Goal: Task Accomplishment & Management: Use online tool/utility

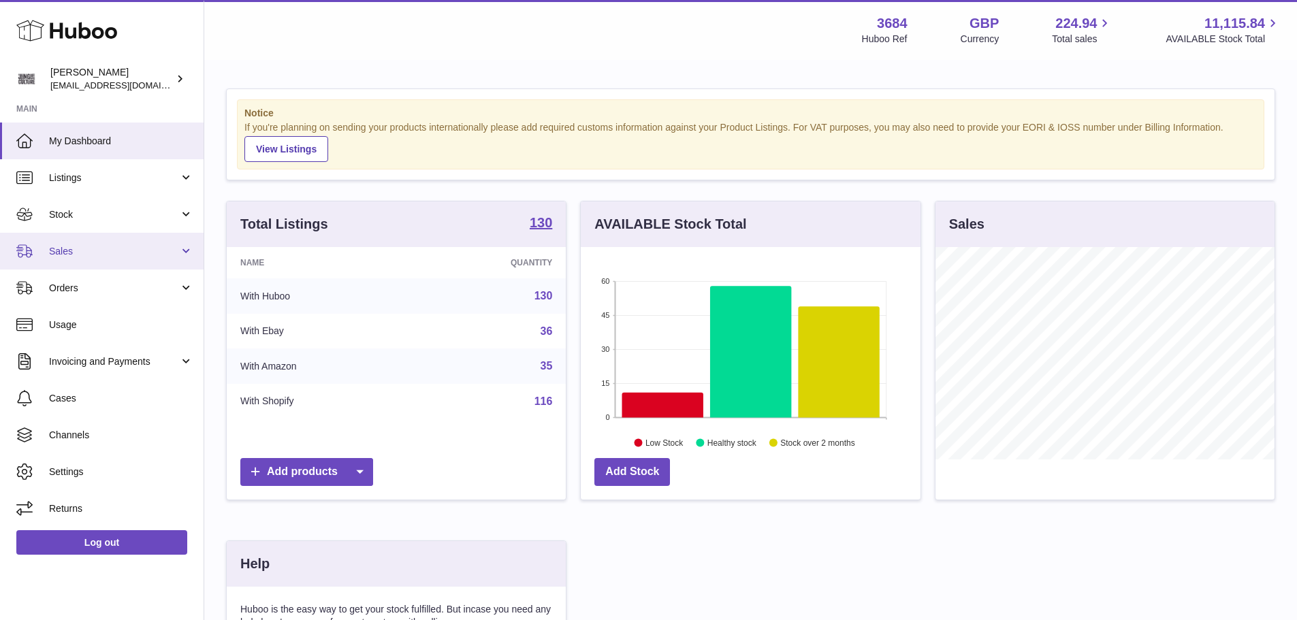
scroll to position [212, 340]
click at [89, 251] on span "Sales" at bounding box center [114, 251] width 130 height 13
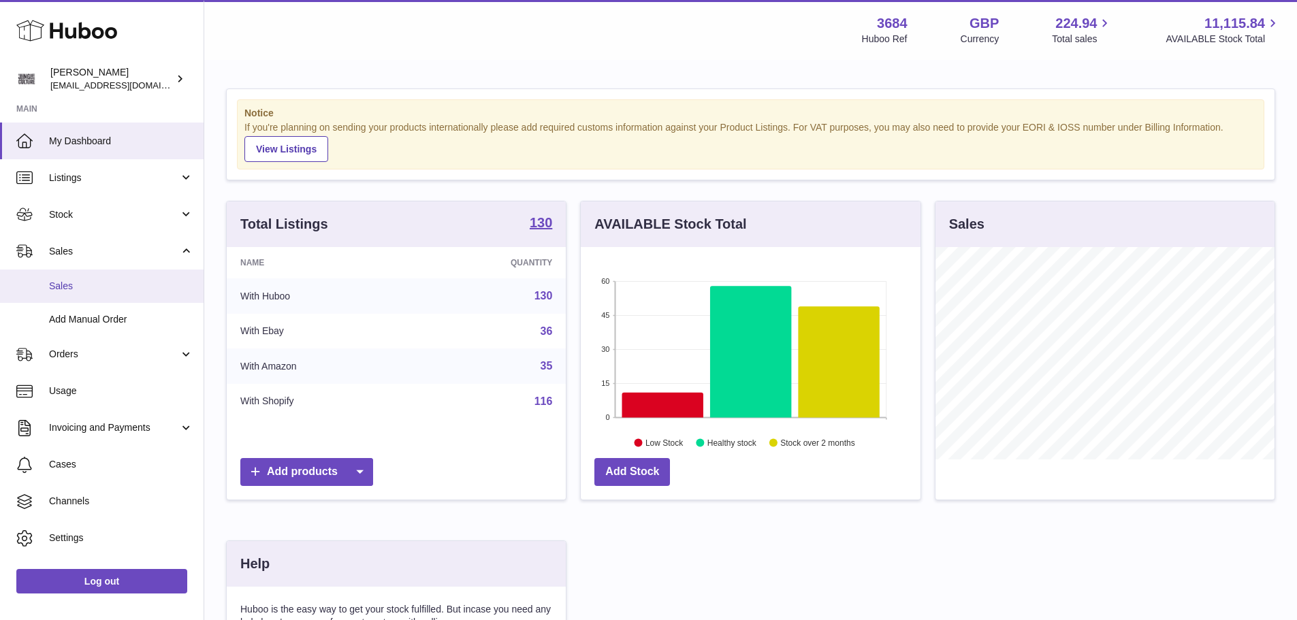
click at [79, 291] on span "Sales" at bounding box center [121, 286] width 144 height 13
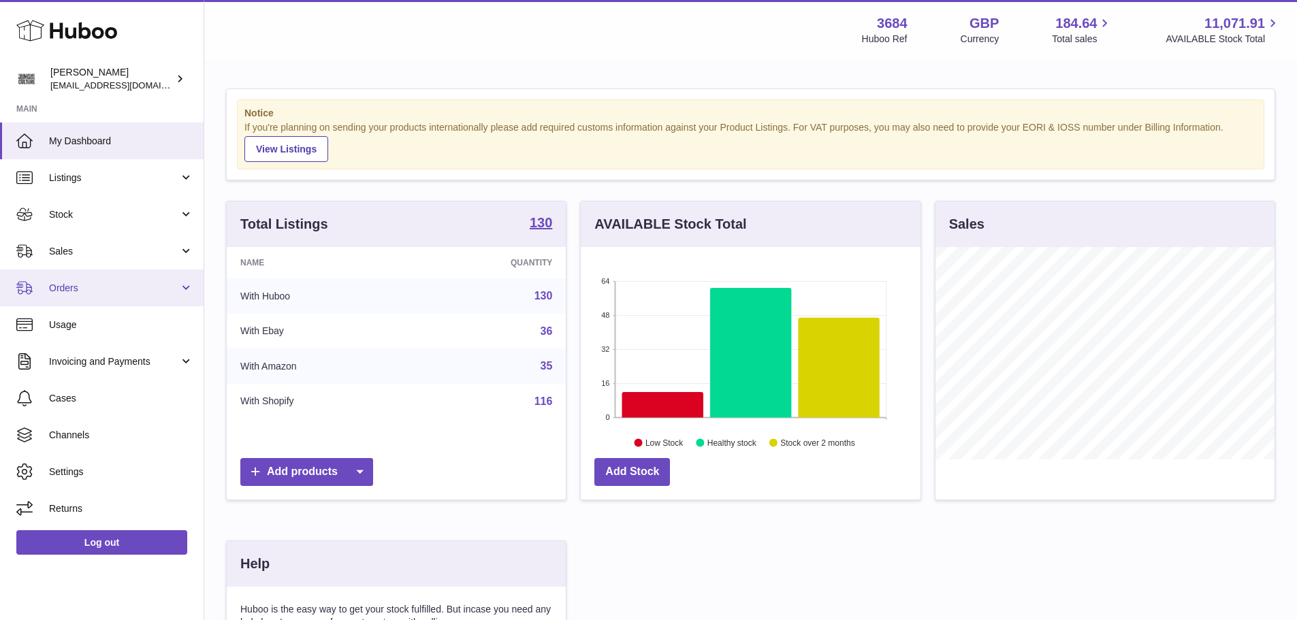
scroll to position [212, 340]
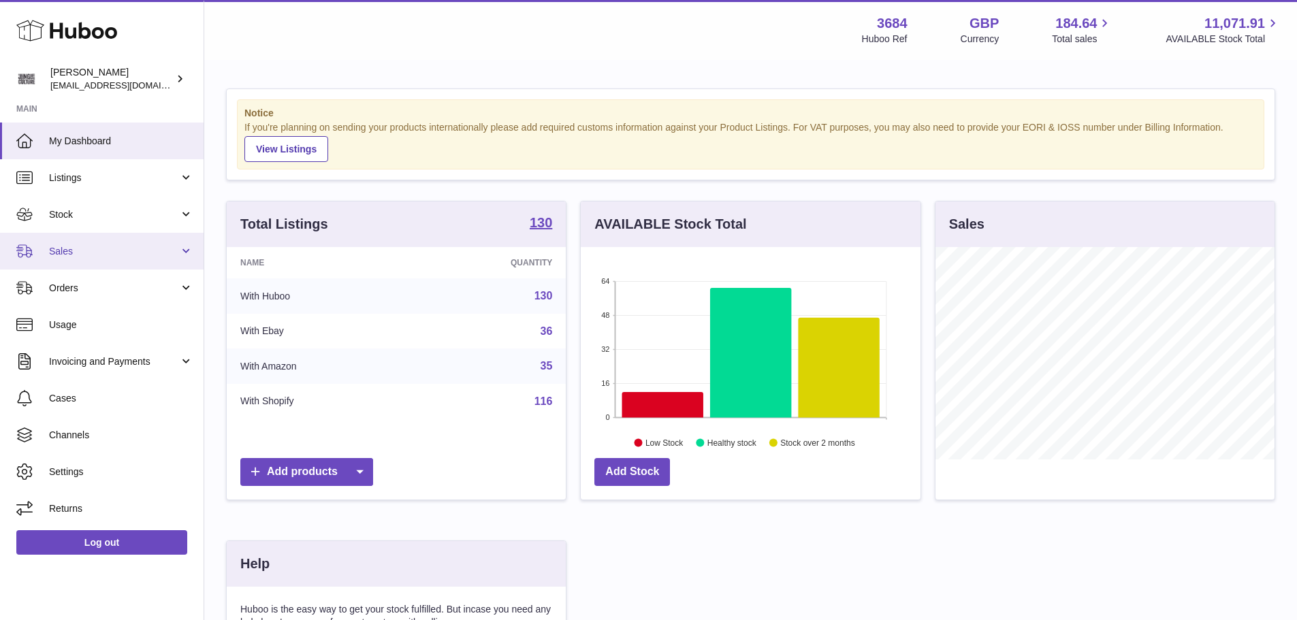
click at [103, 257] on span "Sales" at bounding box center [114, 251] width 130 height 13
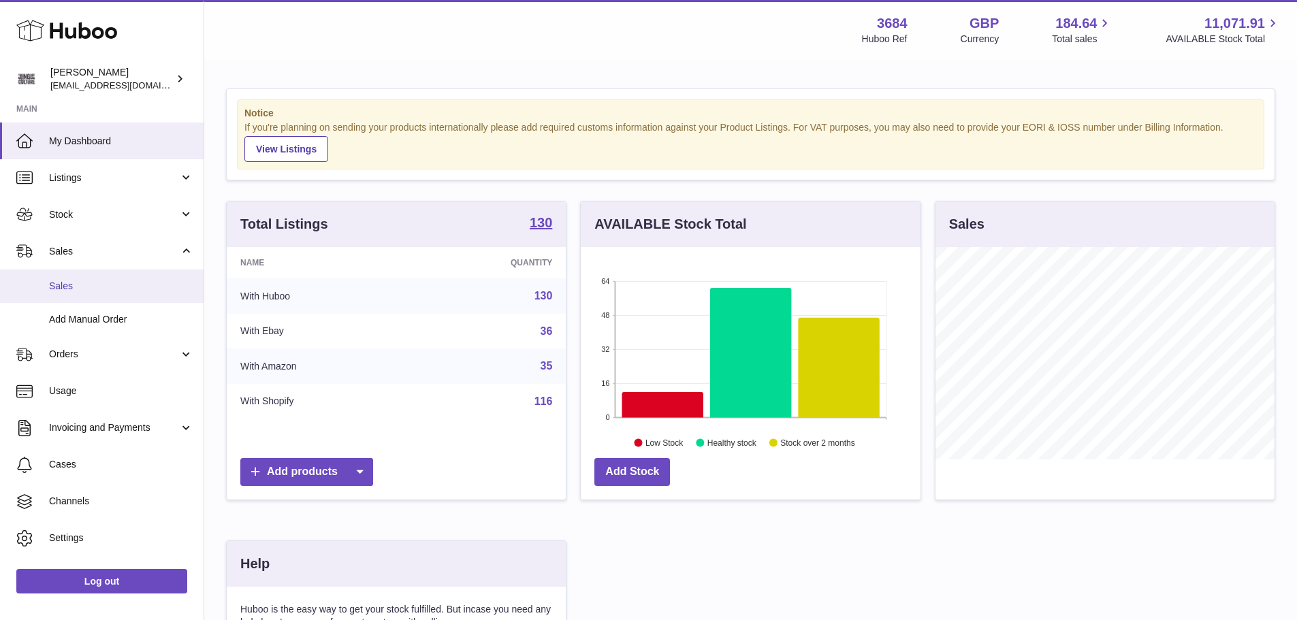
click at [83, 280] on span "Sales" at bounding box center [121, 286] width 144 height 13
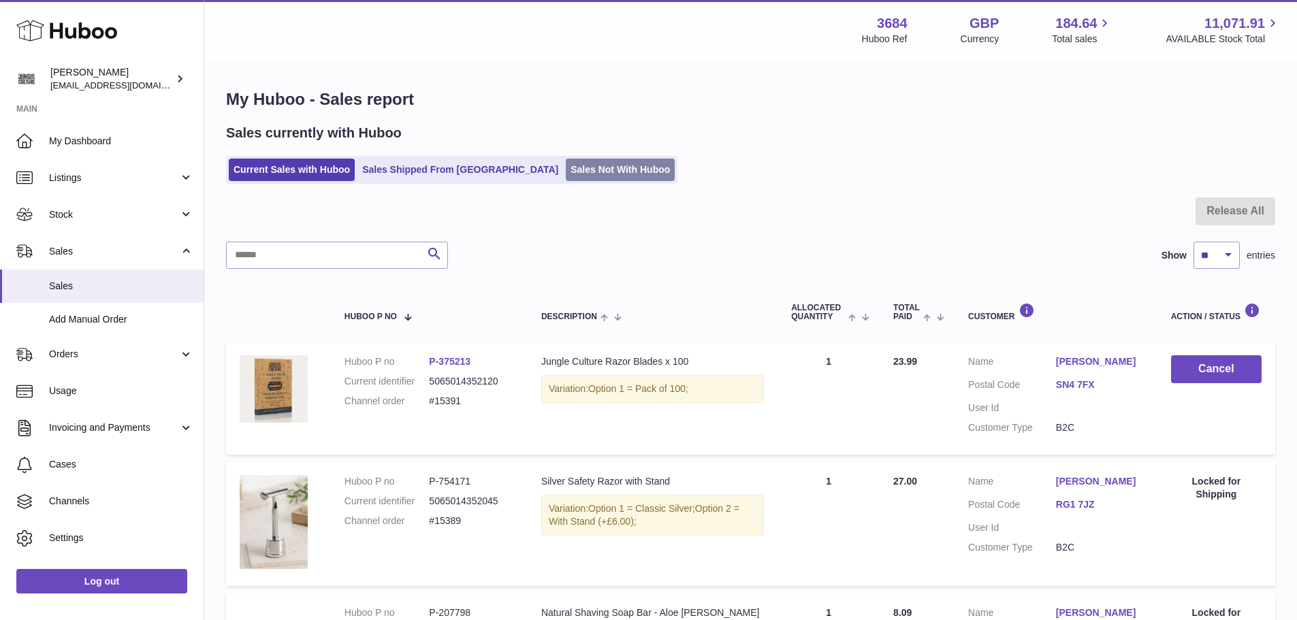
click at [566, 174] on link "Sales Not With Huboo" at bounding box center [620, 170] width 109 height 22
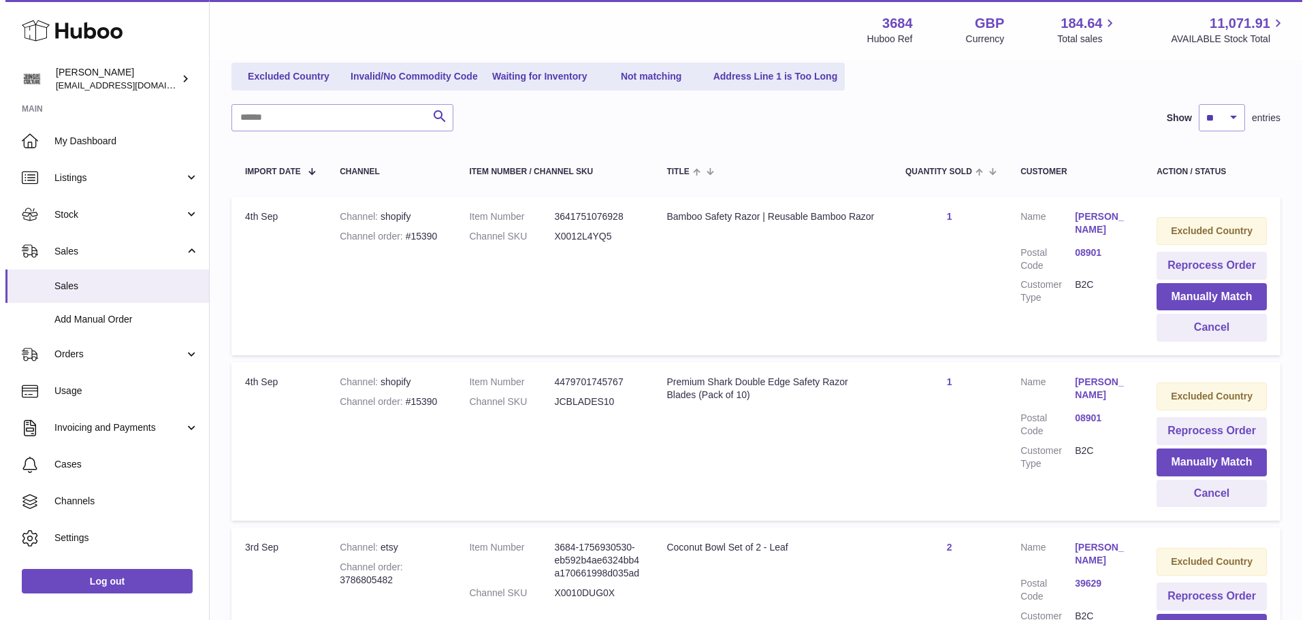
scroll to position [143, 0]
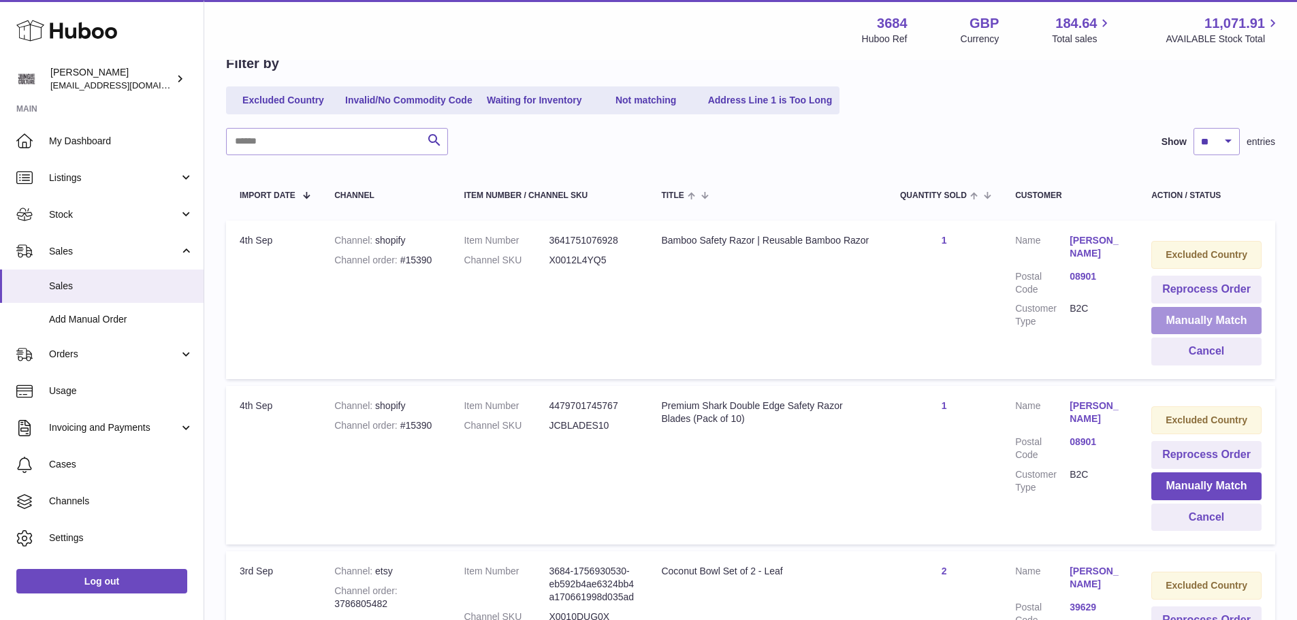
click at [1200, 317] on button "Manually Match" at bounding box center [1206, 321] width 110 height 28
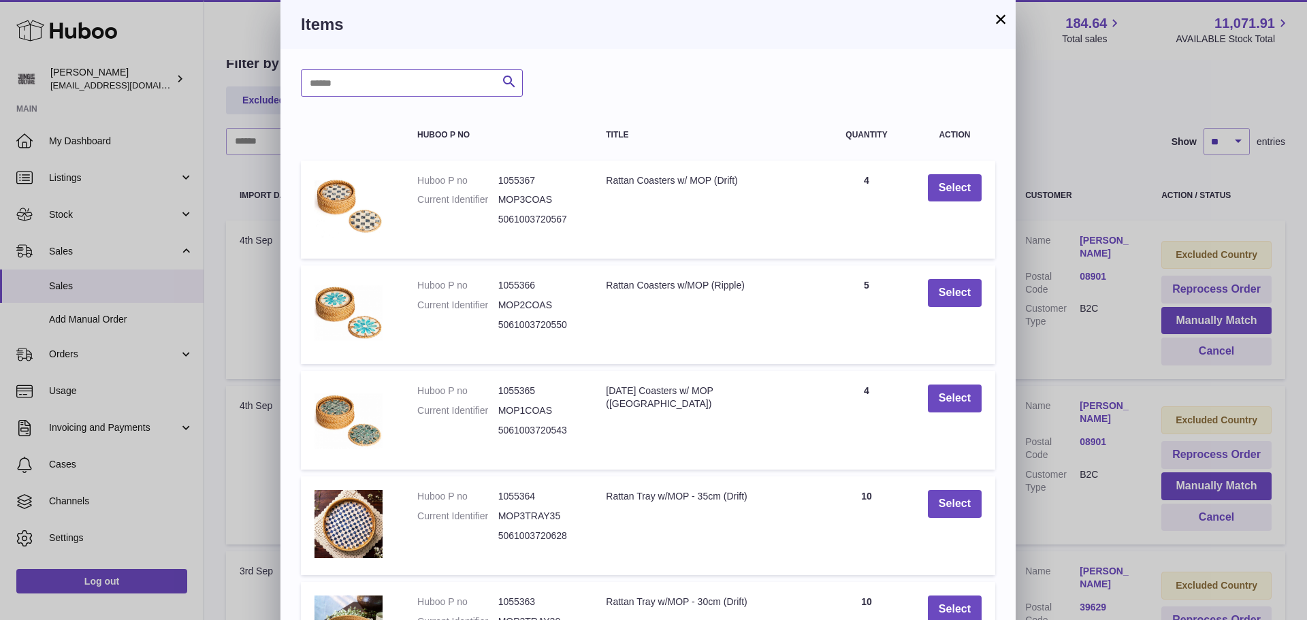
click at [334, 80] on input "text" at bounding box center [412, 82] width 222 height 27
type input "******"
click at [515, 82] on icon "submit" at bounding box center [509, 82] width 16 height 17
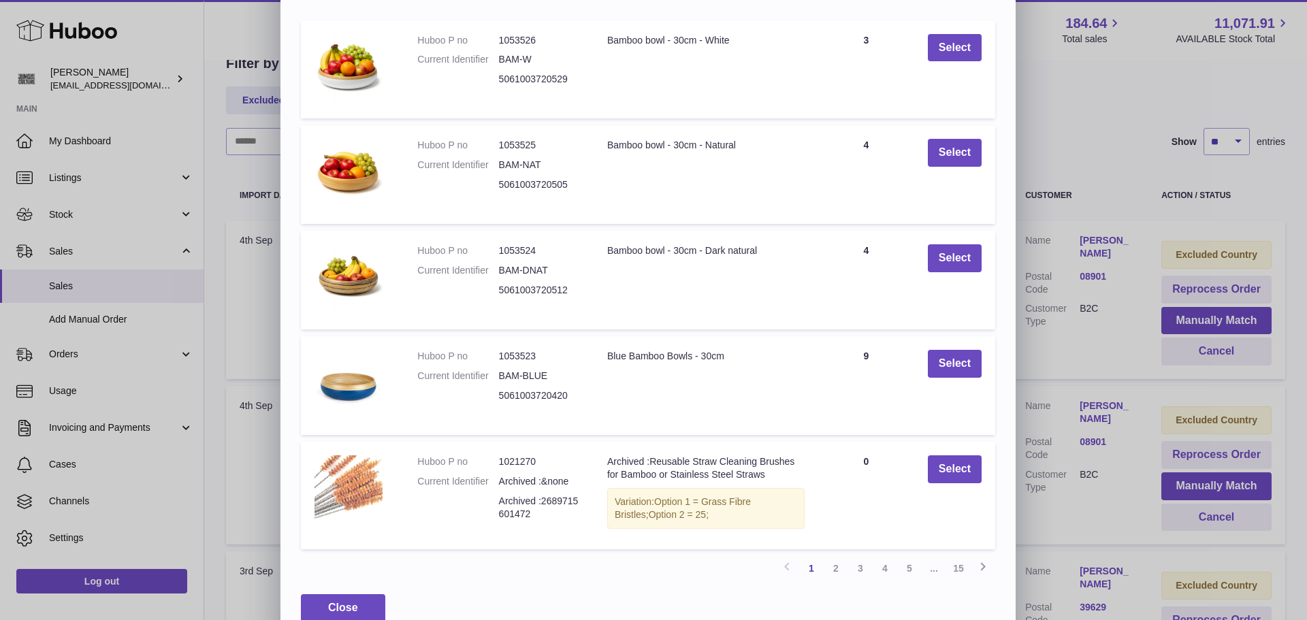
scroll to position [164, 0]
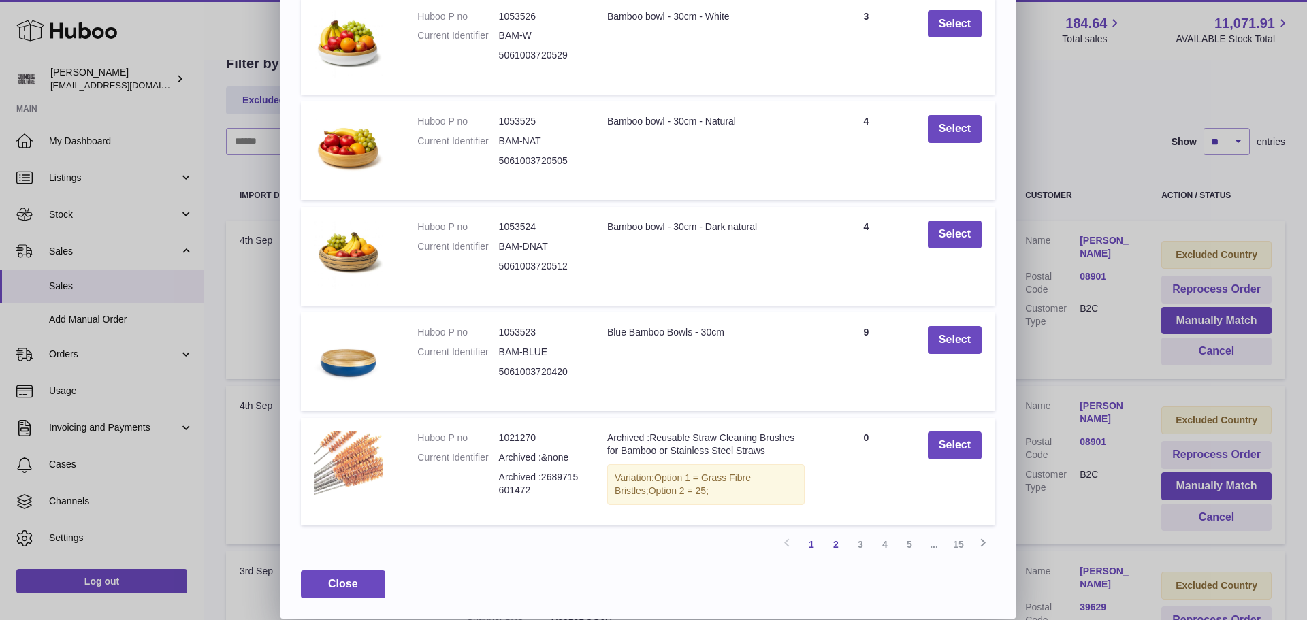
click at [834, 551] on link "2" at bounding box center [836, 544] width 25 height 25
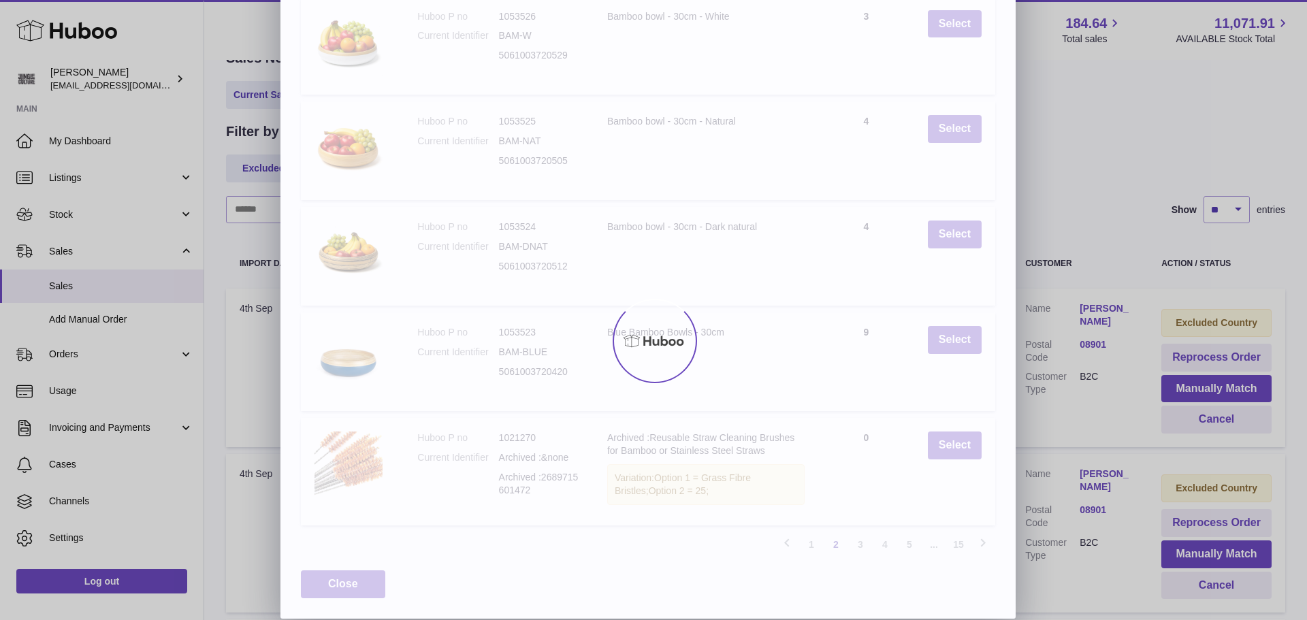
scroll to position [61, 0]
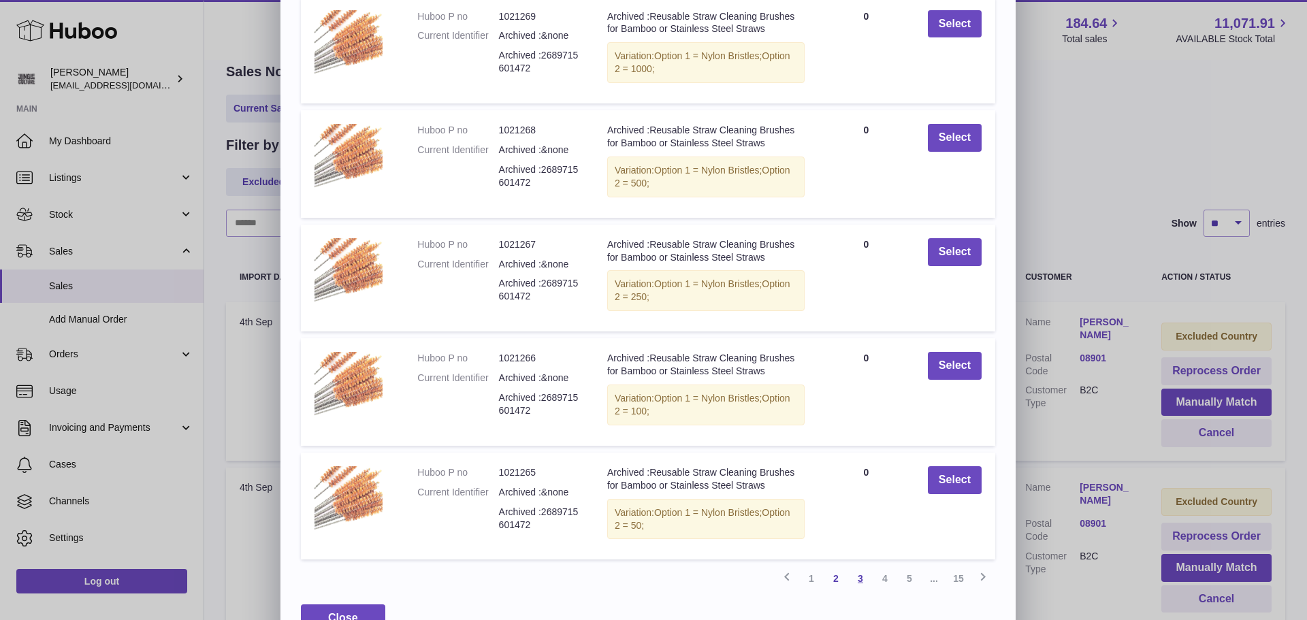
click at [861, 579] on link "3" at bounding box center [860, 578] width 25 height 25
click at [886, 580] on link "4" at bounding box center [885, 578] width 25 height 25
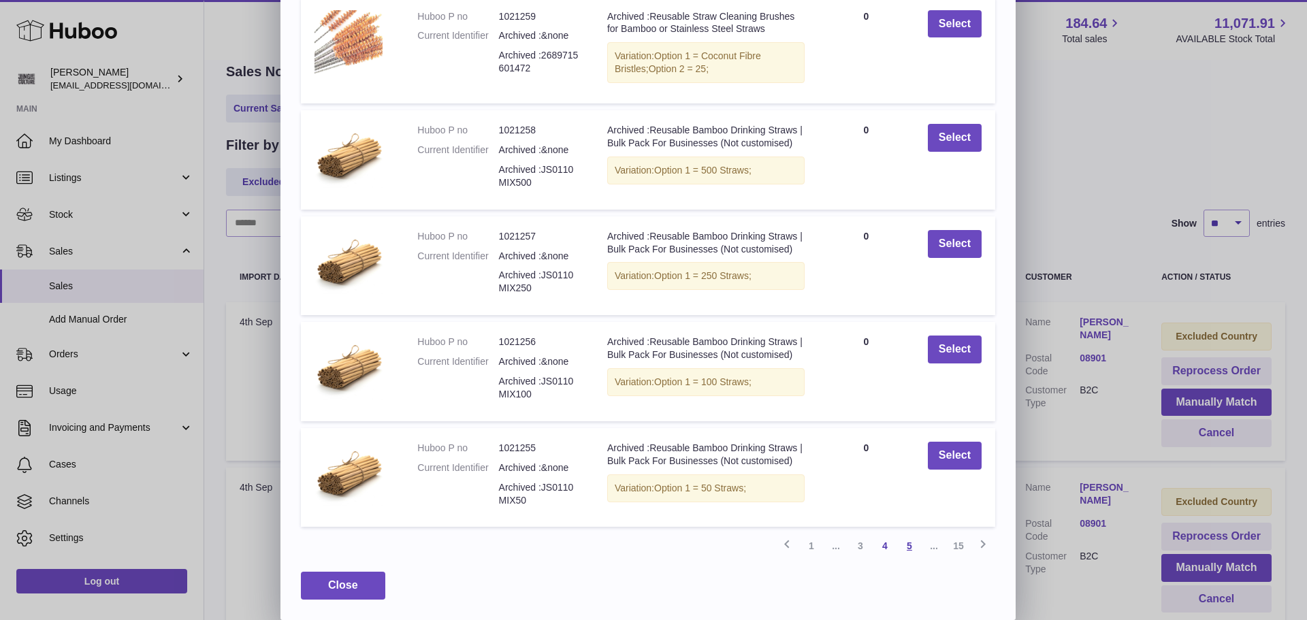
click at [911, 556] on link "5" at bounding box center [909, 546] width 25 height 25
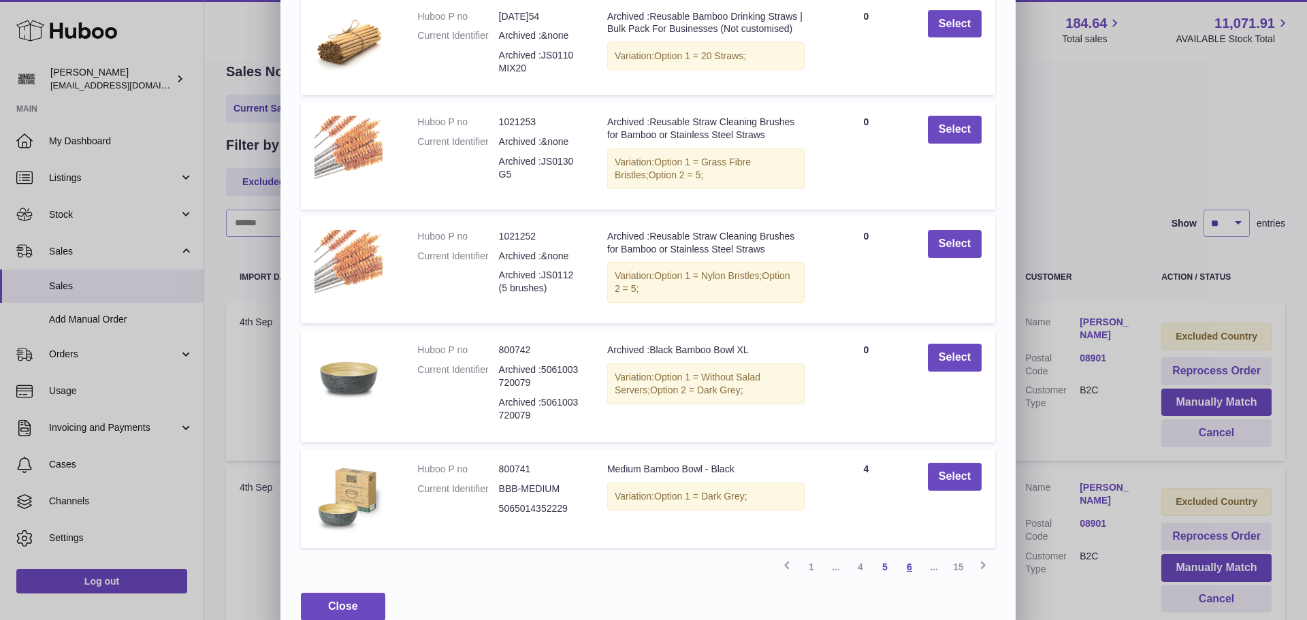
click at [911, 566] on link "6" at bounding box center [909, 567] width 25 height 25
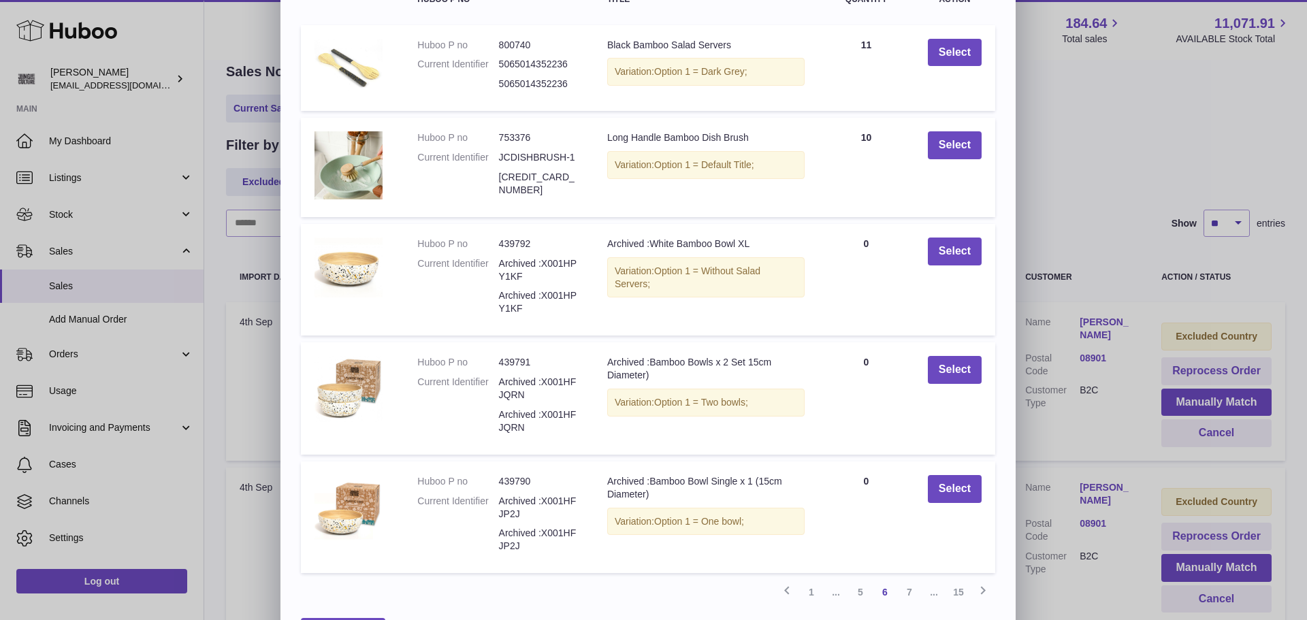
scroll to position [136, 0]
click at [910, 588] on link "7" at bounding box center [909, 591] width 25 height 25
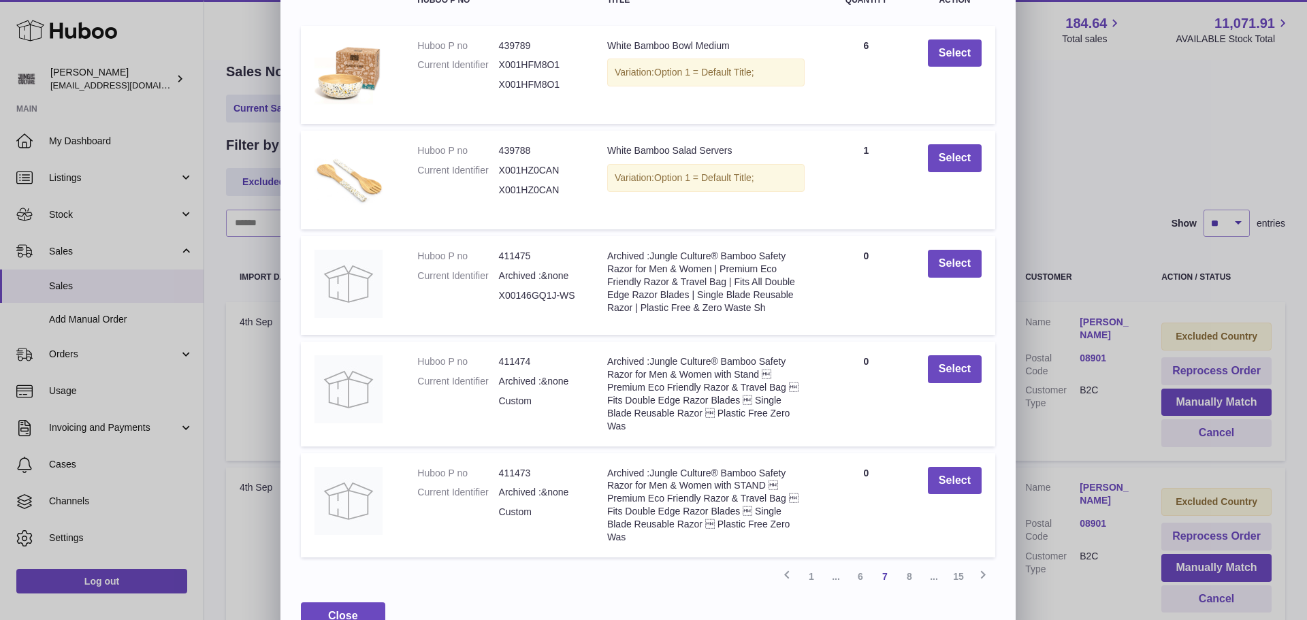
scroll to position [167, 0]
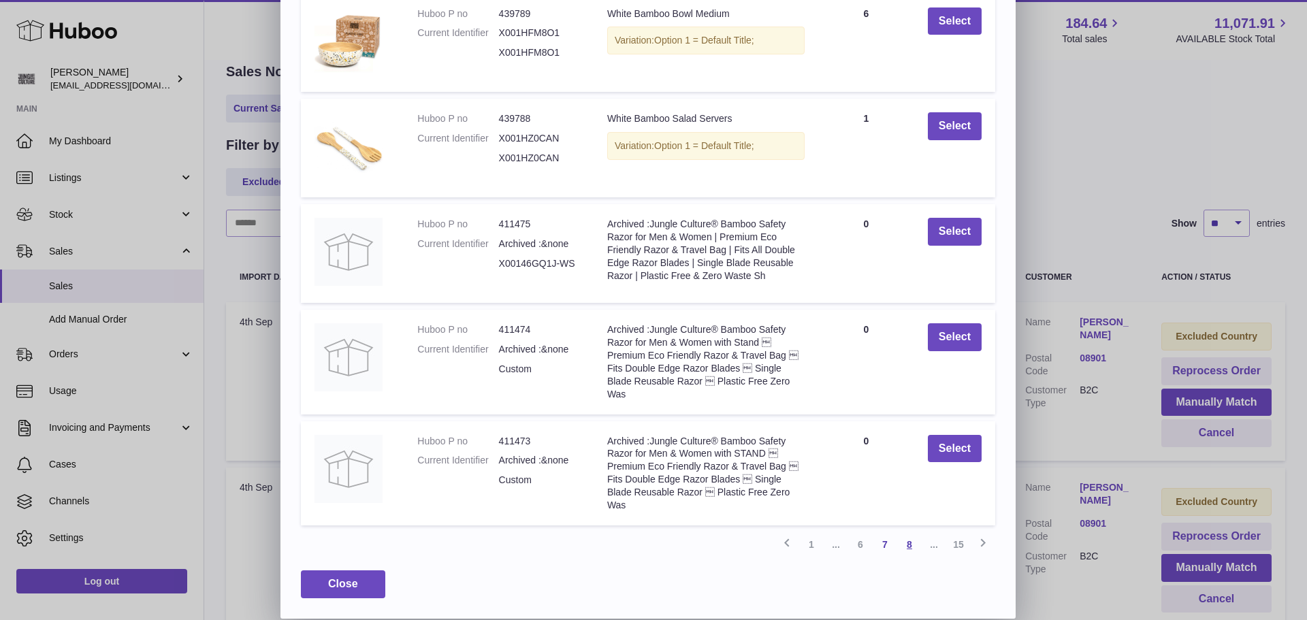
click at [907, 541] on link "8" at bounding box center [909, 544] width 25 height 25
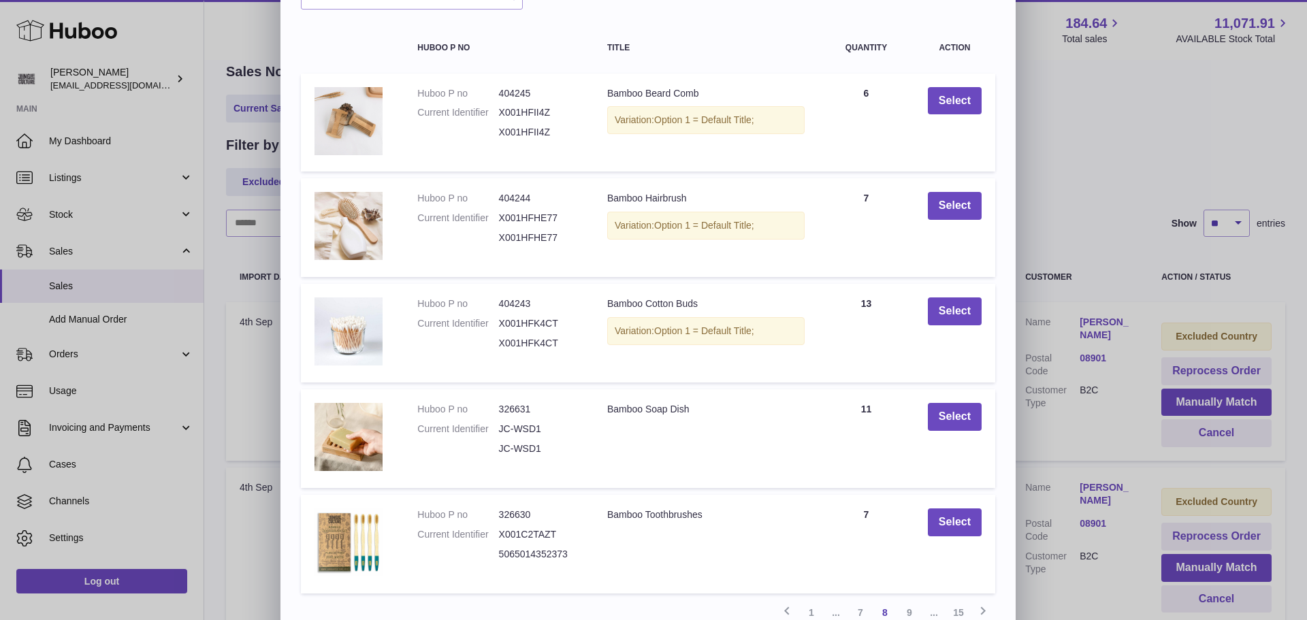
scroll to position [155, 0]
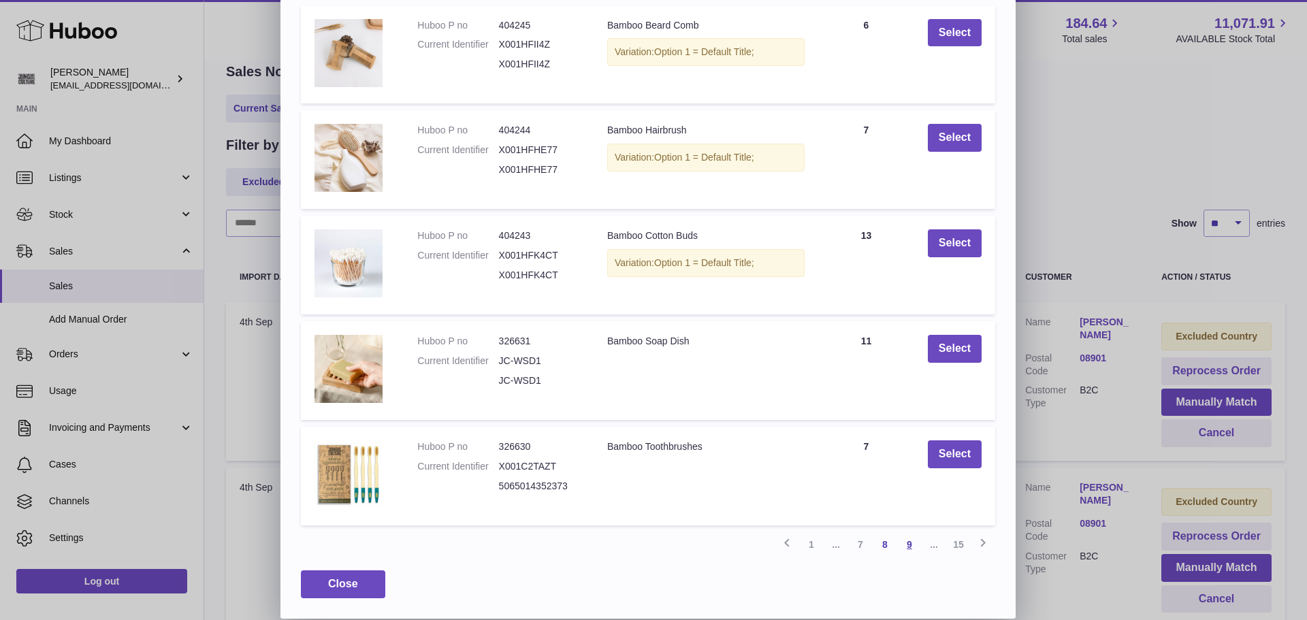
click at [909, 545] on link "9" at bounding box center [909, 544] width 25 height 25
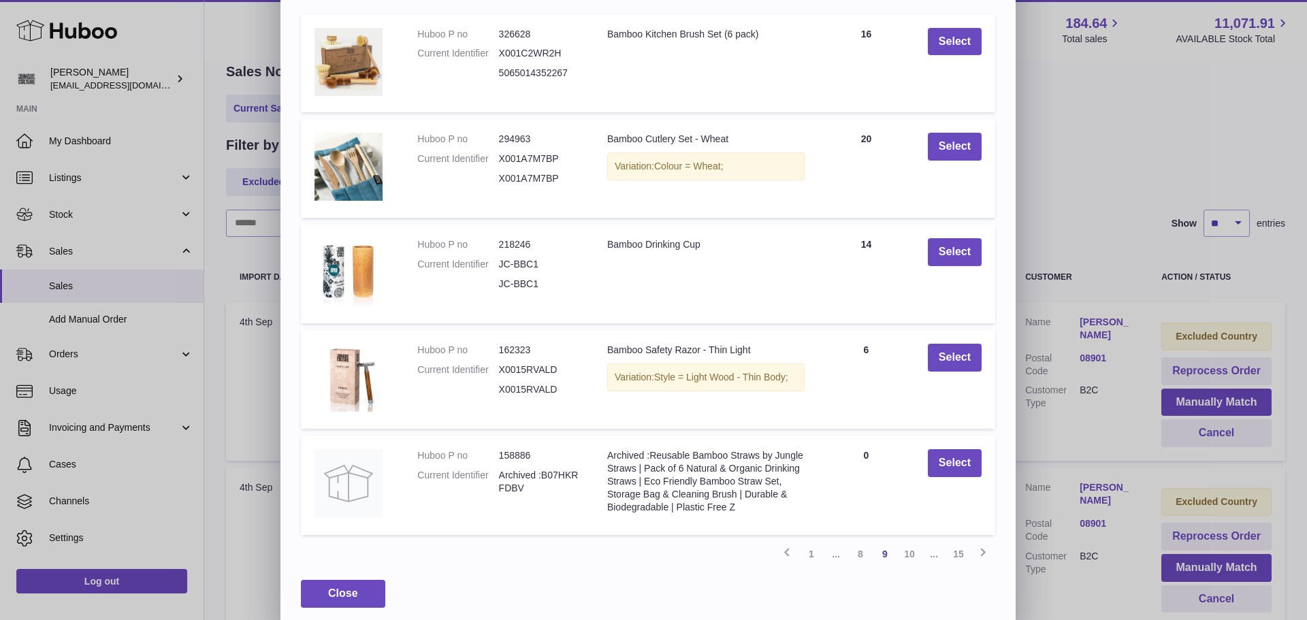
scroll to position [156, 0]
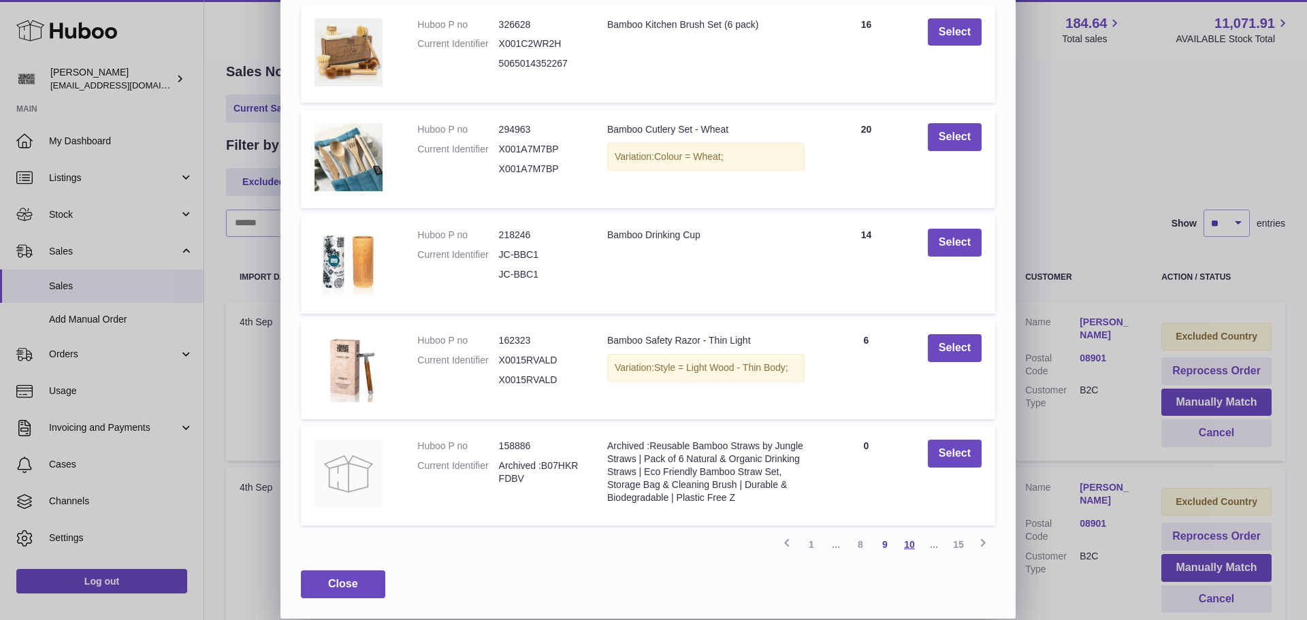
click at [914, 545] on link "10" at bounding box center [909, 544] width 25 height 25
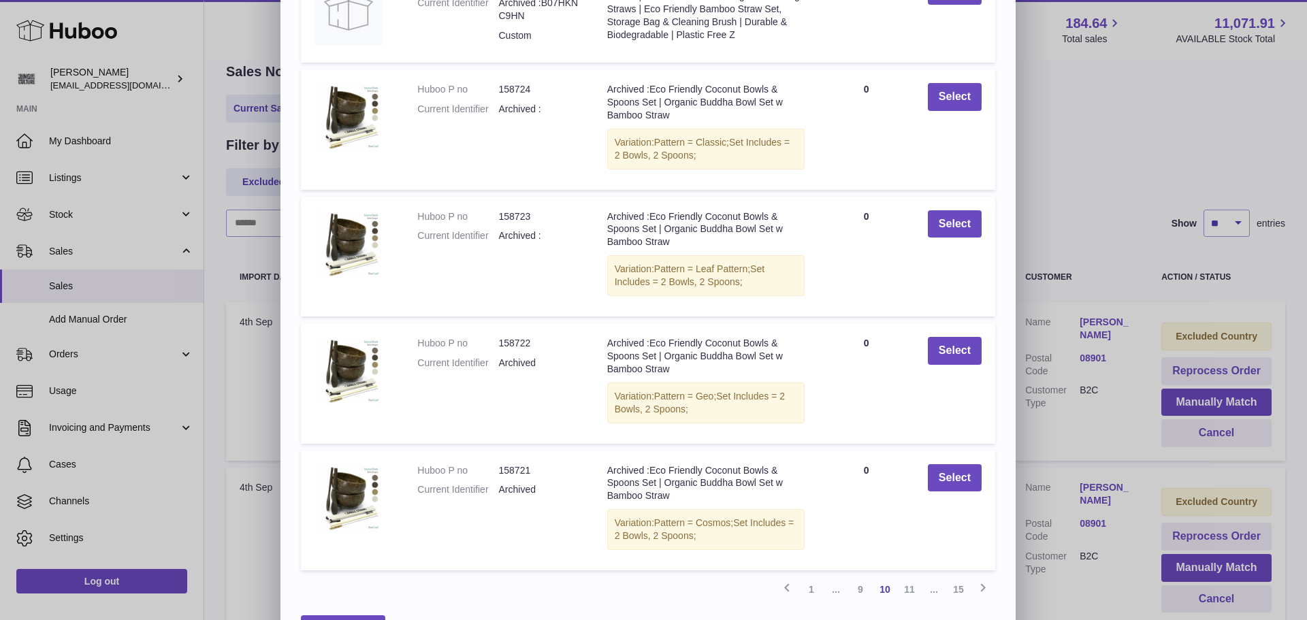
scroll to position [242, 0]
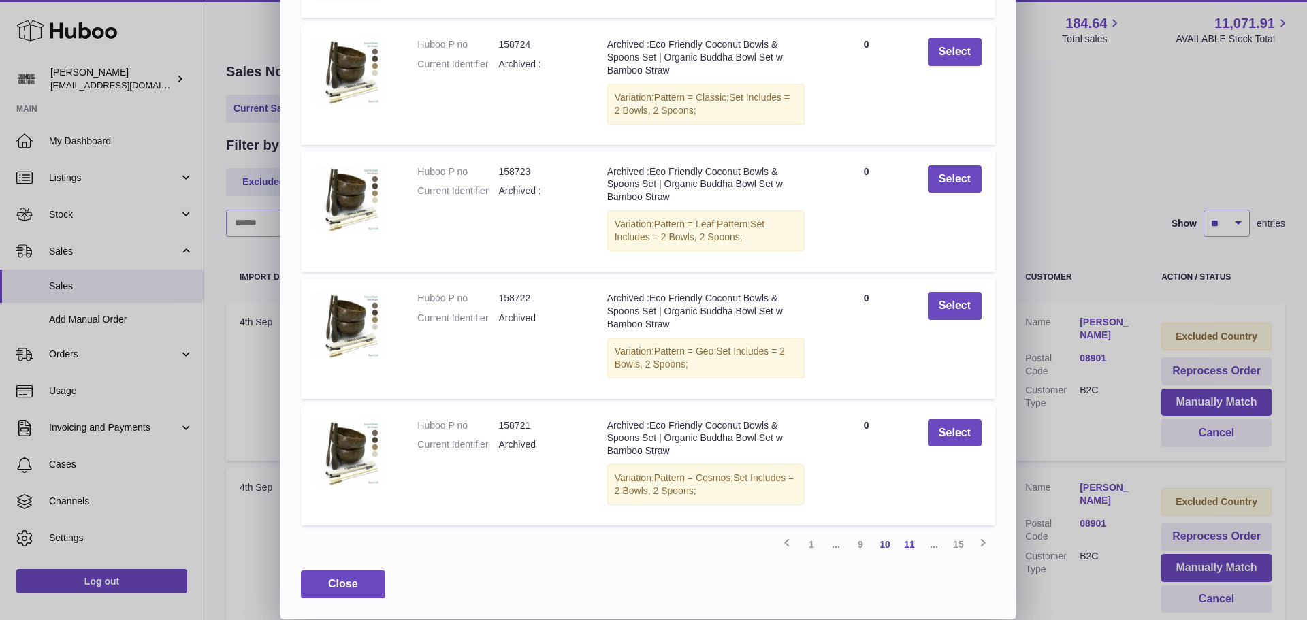
click at [909, 544] on link "11" at bounding box center [909, 544] width 25 height 25
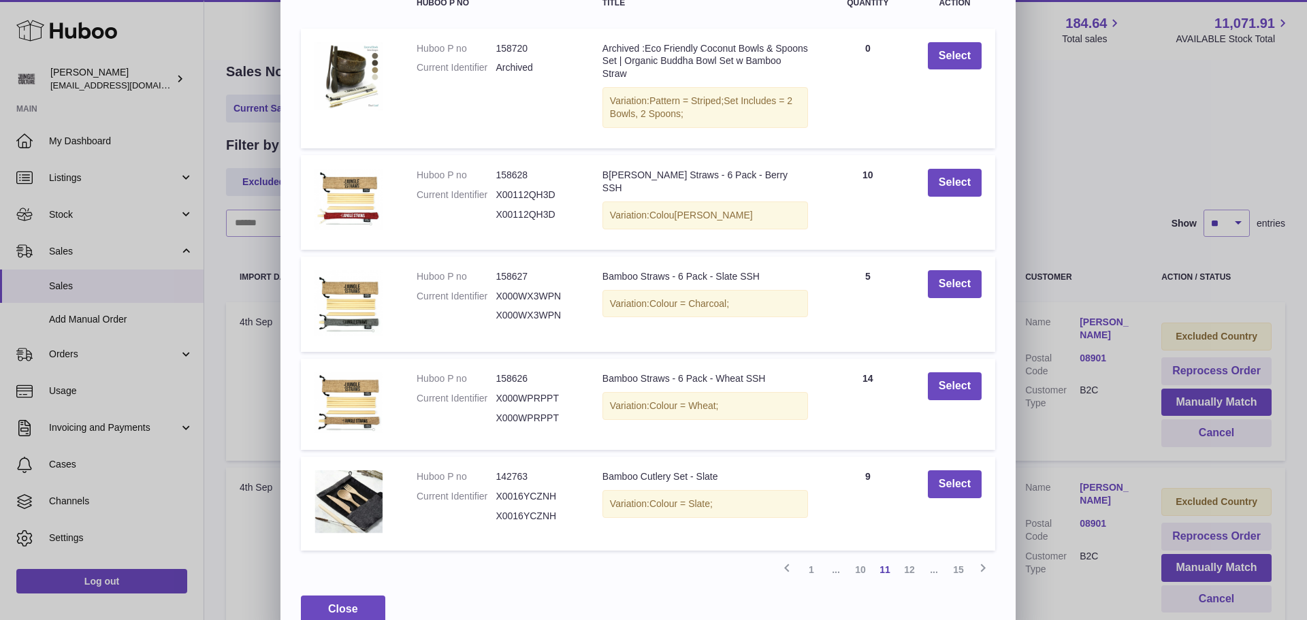
scroll to position [155, 0]
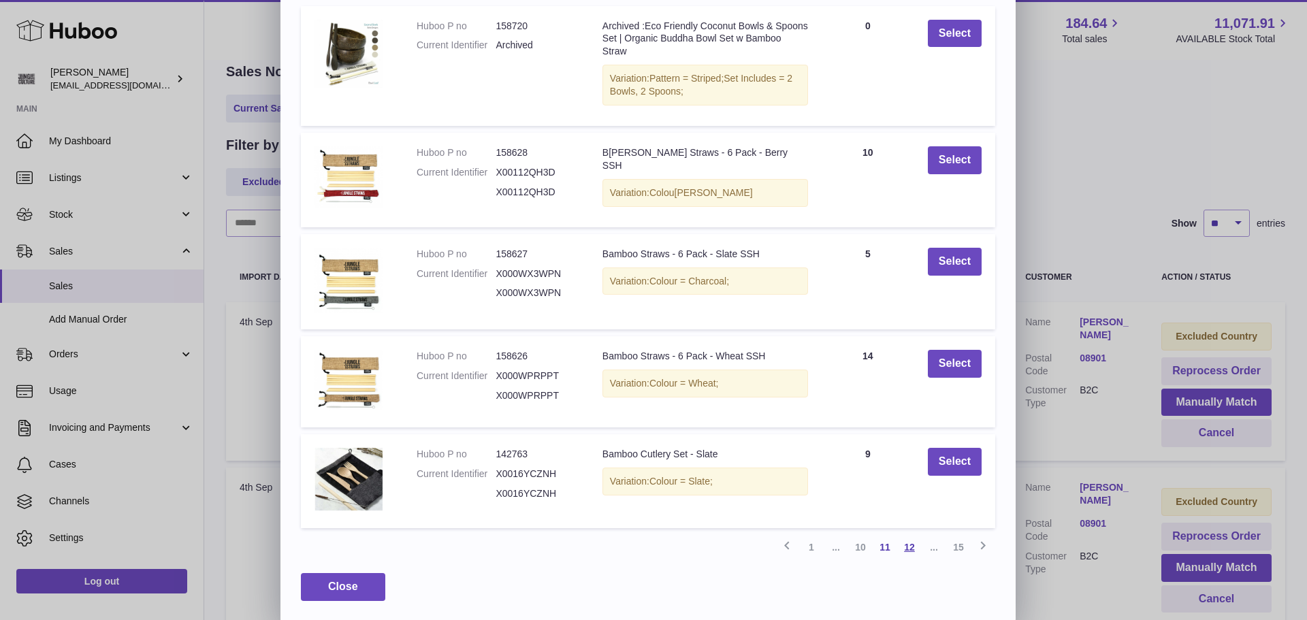
click at [913, 548] on link "12" at bounding box center [909, 547] width 25 height 25
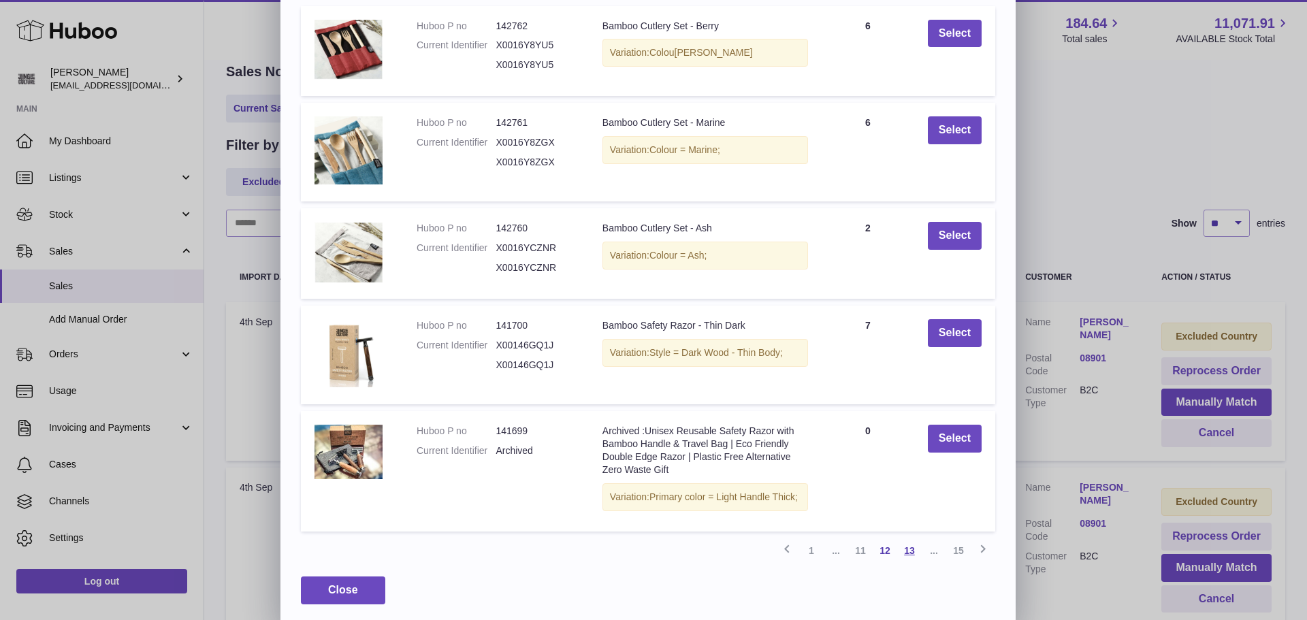
click at [916, 563] on link "13" at bounding box center [909, 550] width 25 height 25
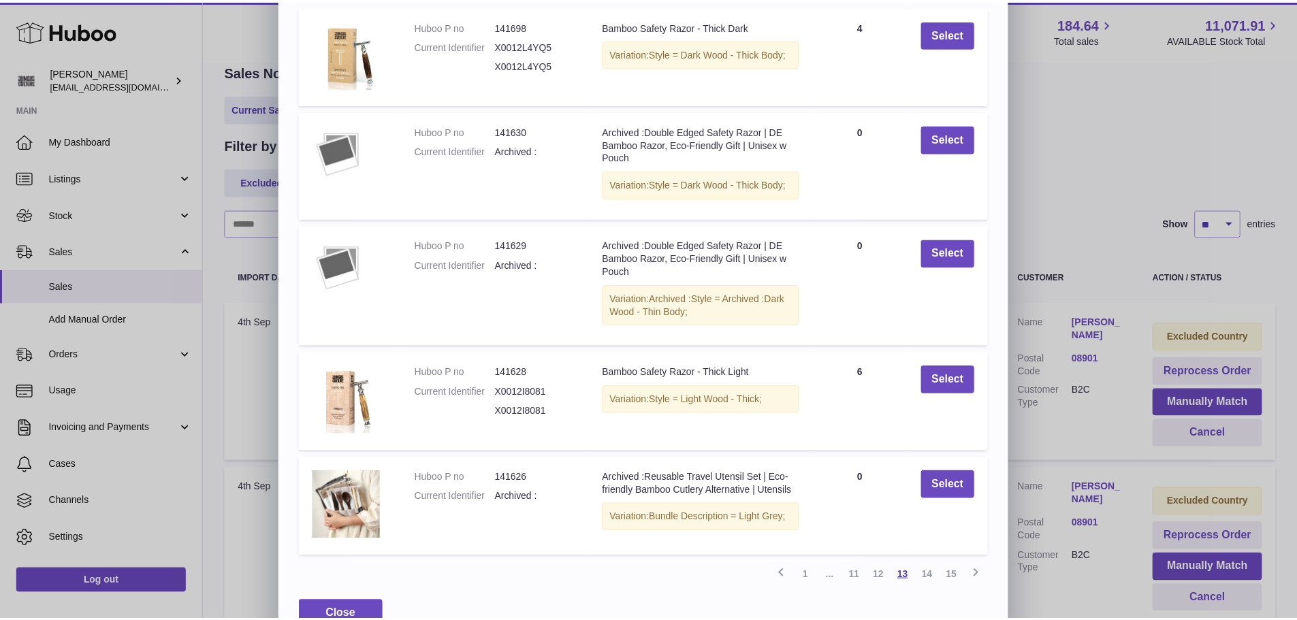
scroll to position [18, 0]
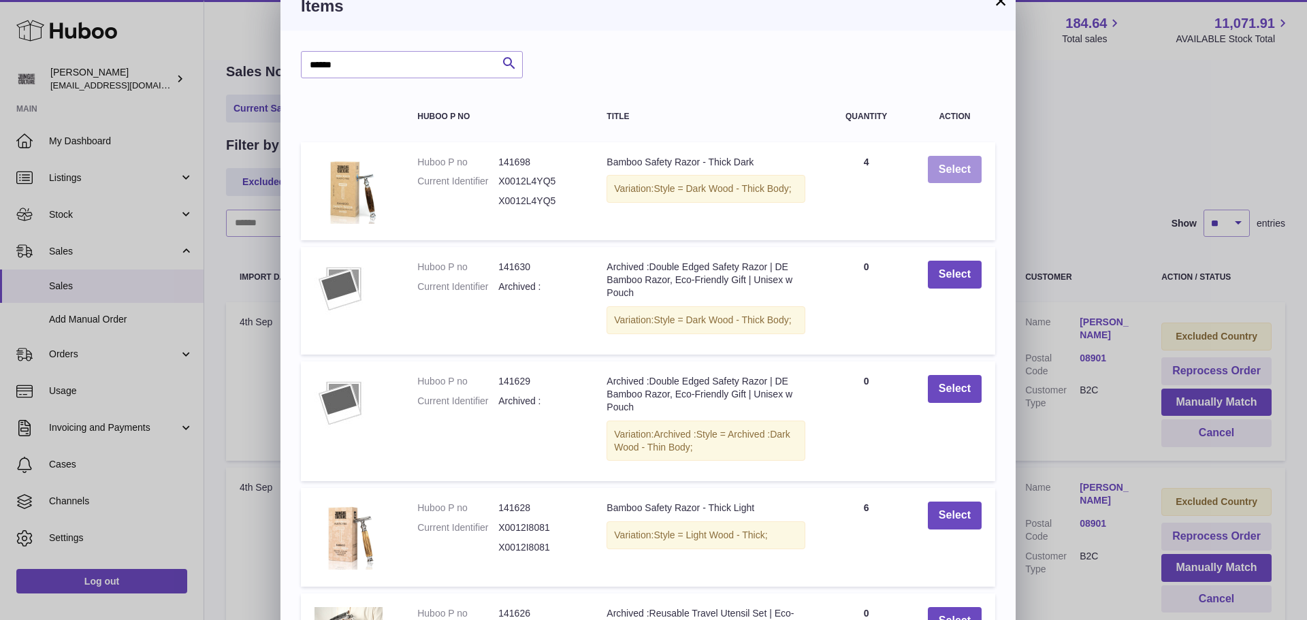
click at [957, 176] on button "Select" at bounding box center [955, 170] width 54 height 28
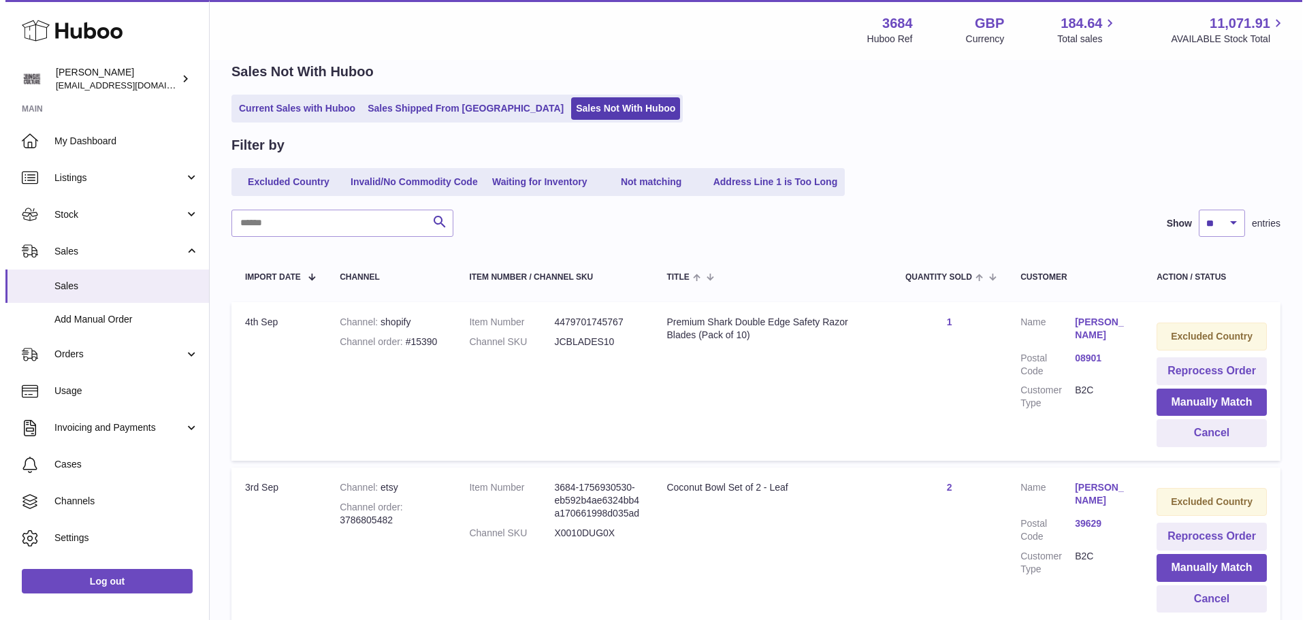
scroll to position [129, 0]
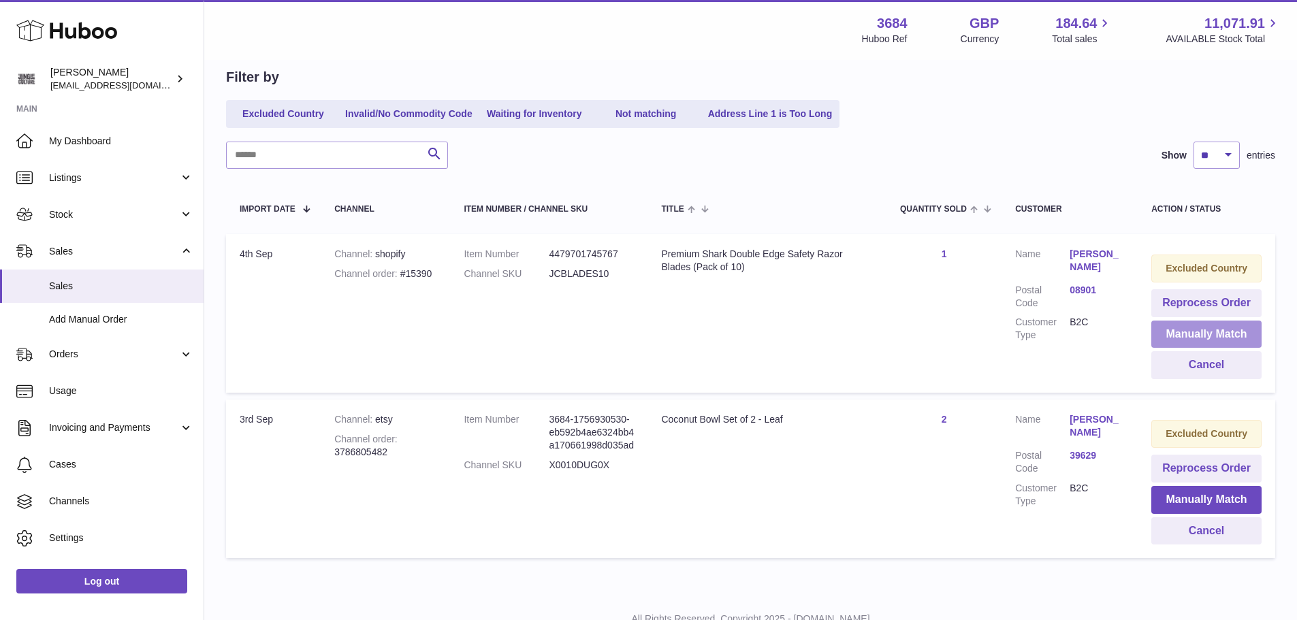
click at [1186, 333] on button "Manually Match" at bounding box center [1206, 335] width 110 height 28
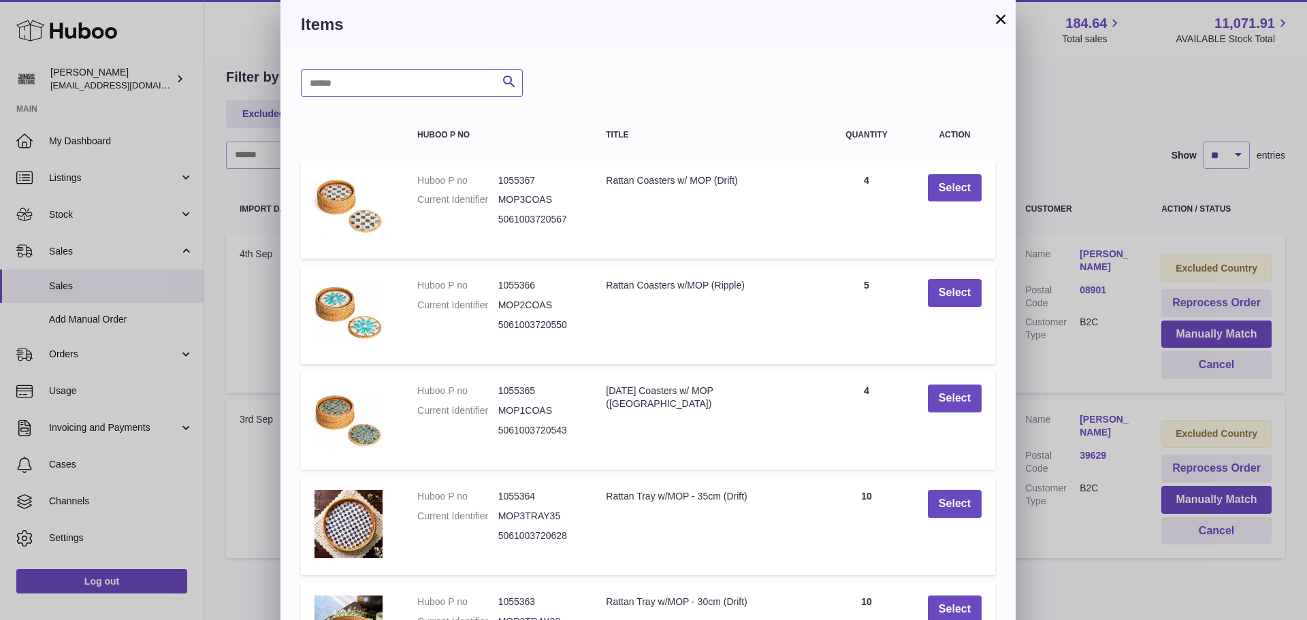
click at [436, 88] on input "text" at bounding box center [412, 82] width 222 height 27
type input "******"
click at [504, 75] on icon "submit" at bounding box center [509, 82] width 16 height 17
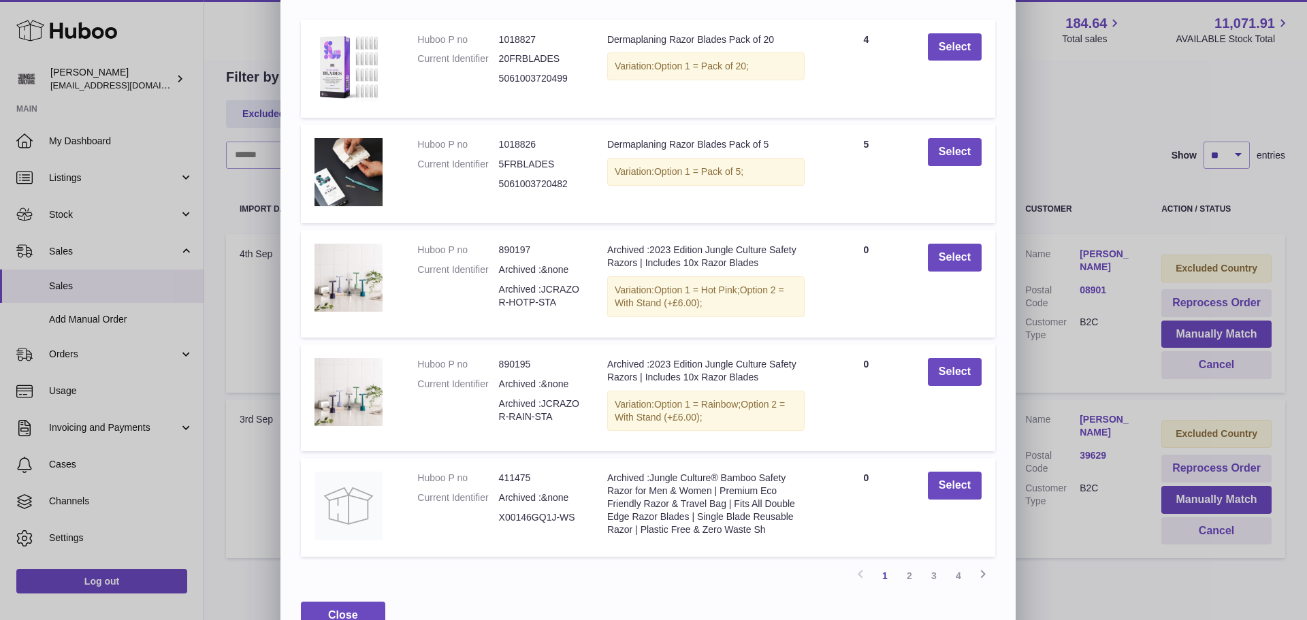
scroll to position [172, 0]
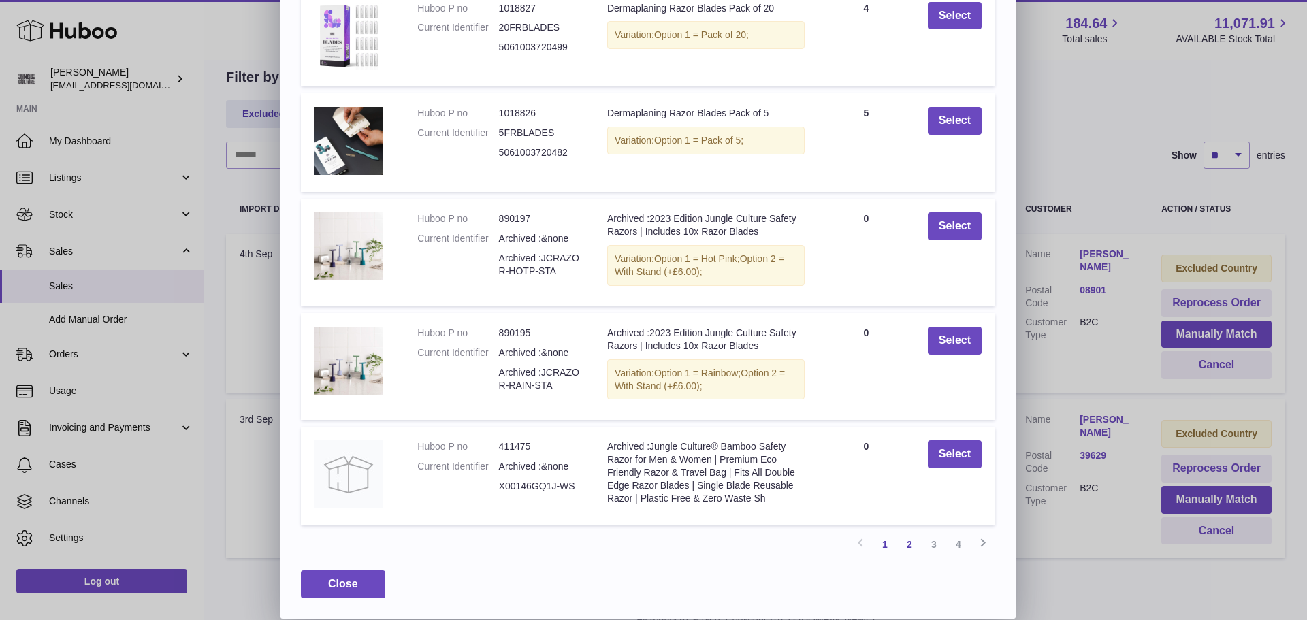
click at [907, 544] on link "2" at bounding box center [909, 544] width 25 height 25
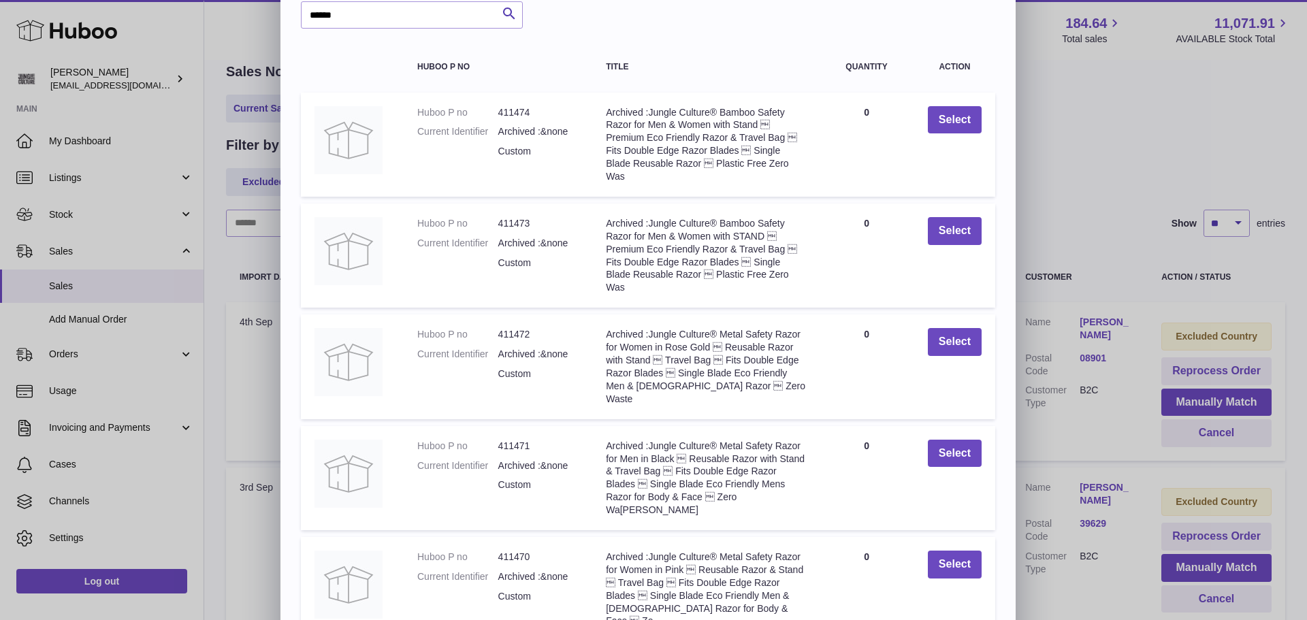
scroll to position [167, 0]
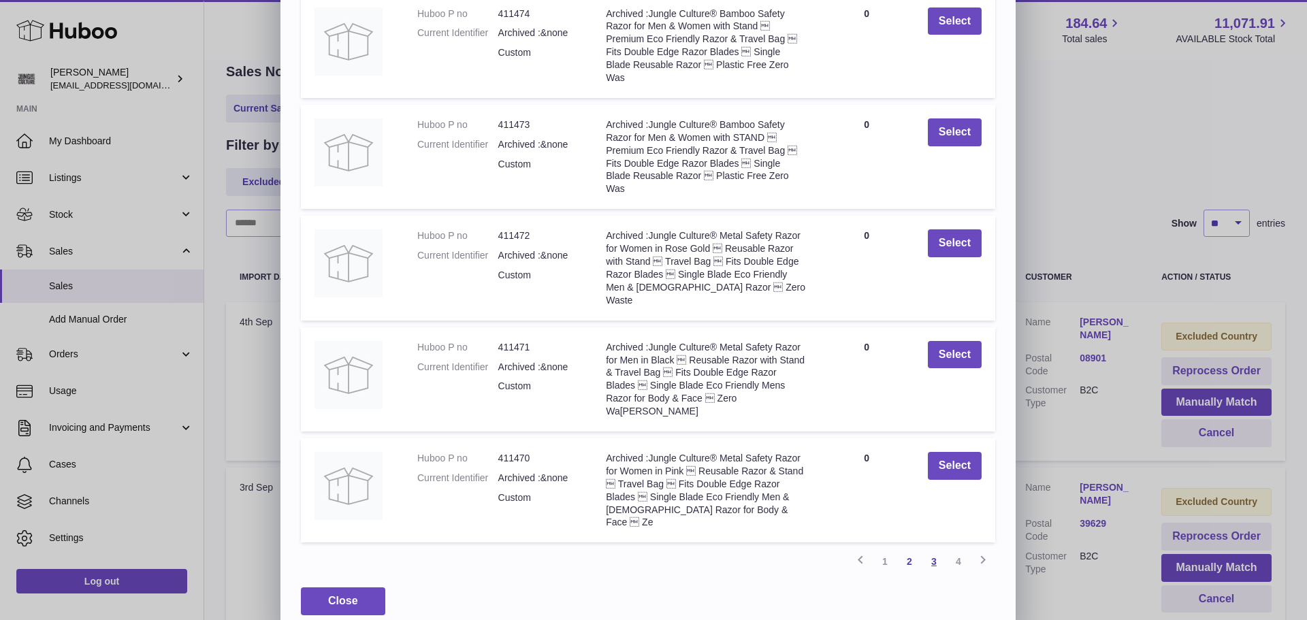
click at [937, 549] on link "3" at bounding box center [934, 561] width 25 height 25
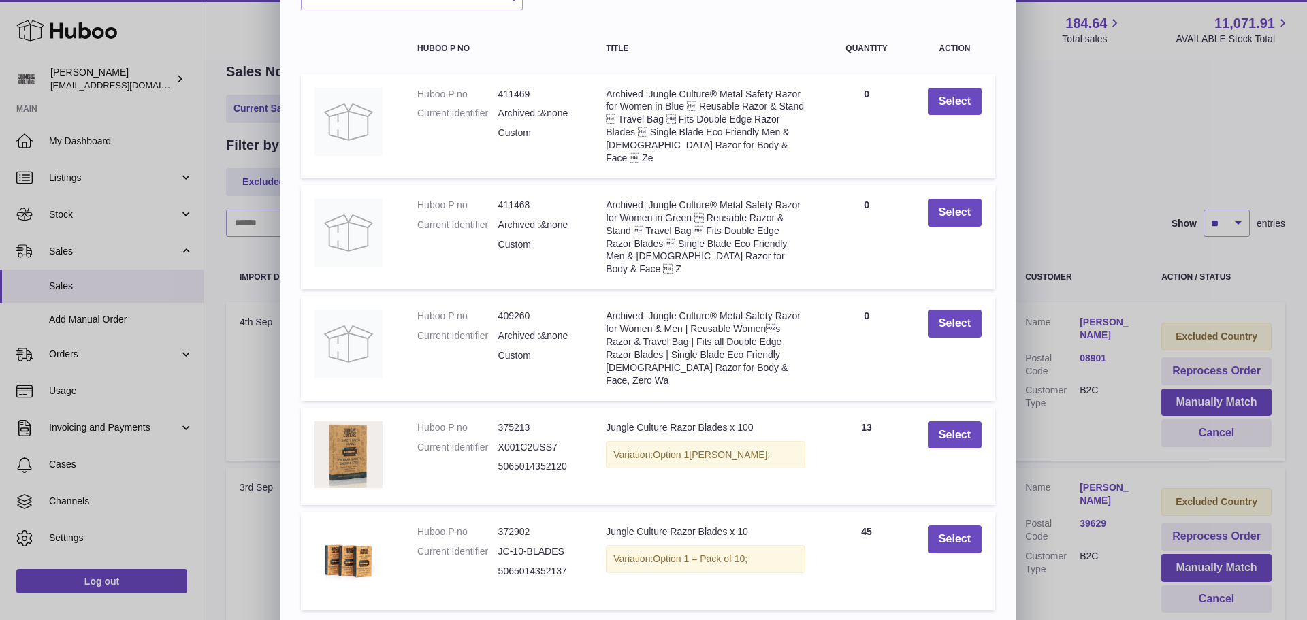
scroll to position [155, 0]
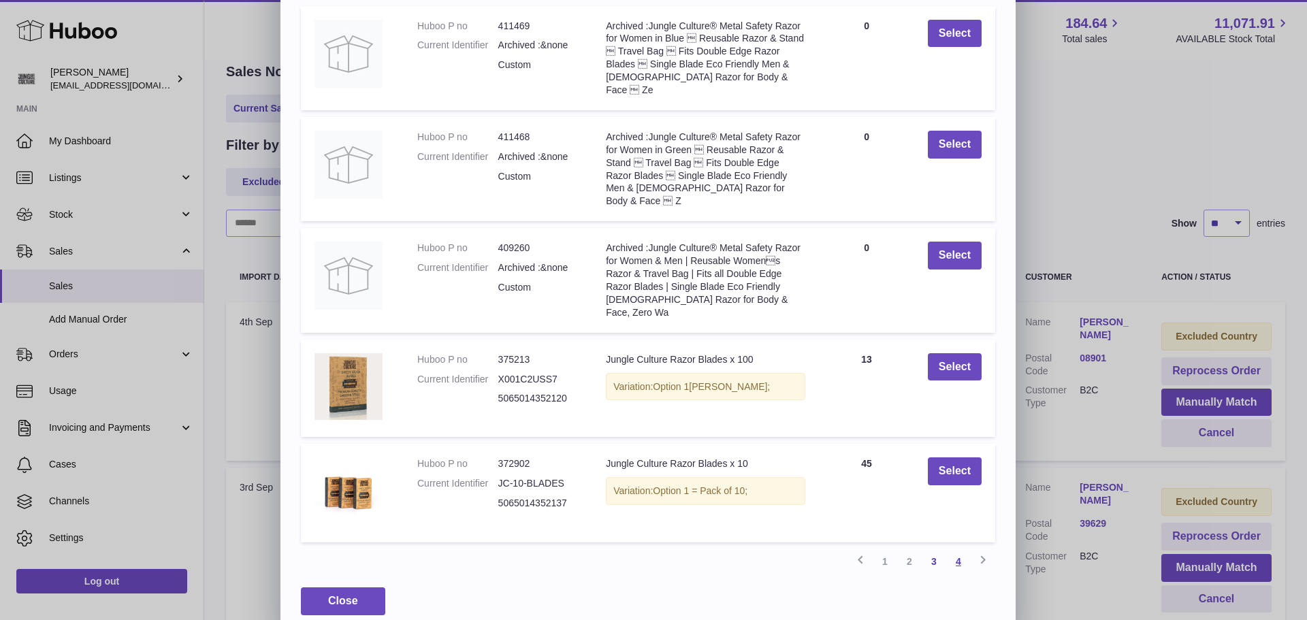
click at [964, 549] on link "4" at bounding box center [958, 561] width 25 height 25
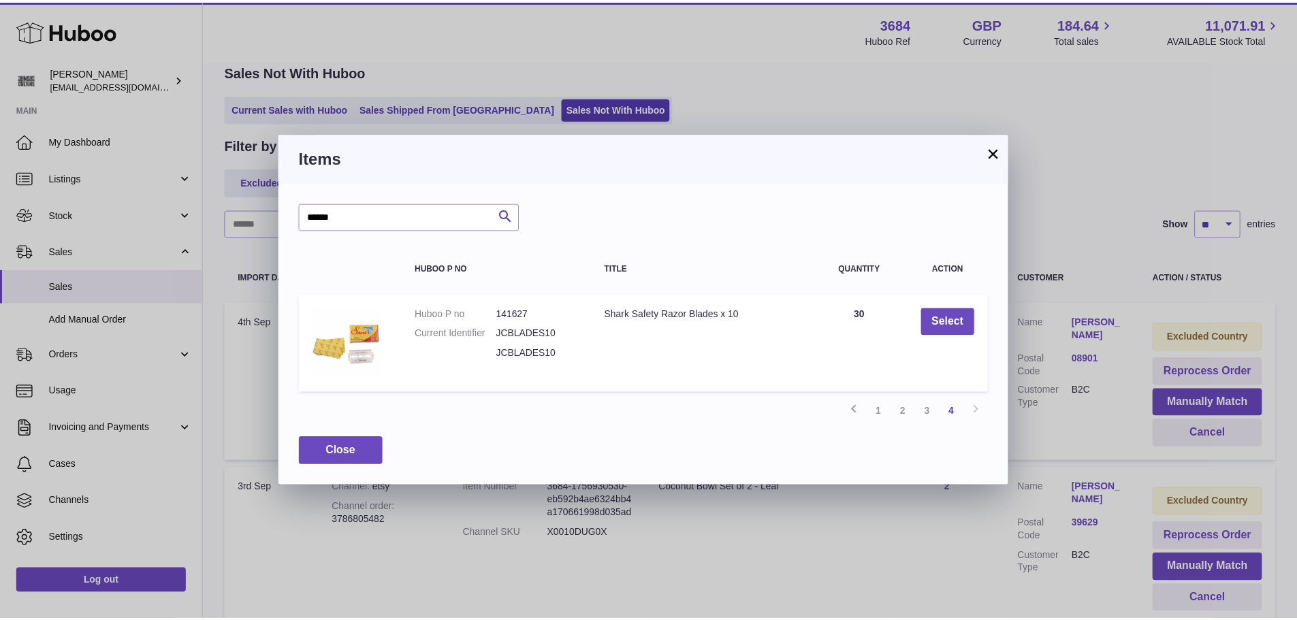
scroll to position [0, 0]
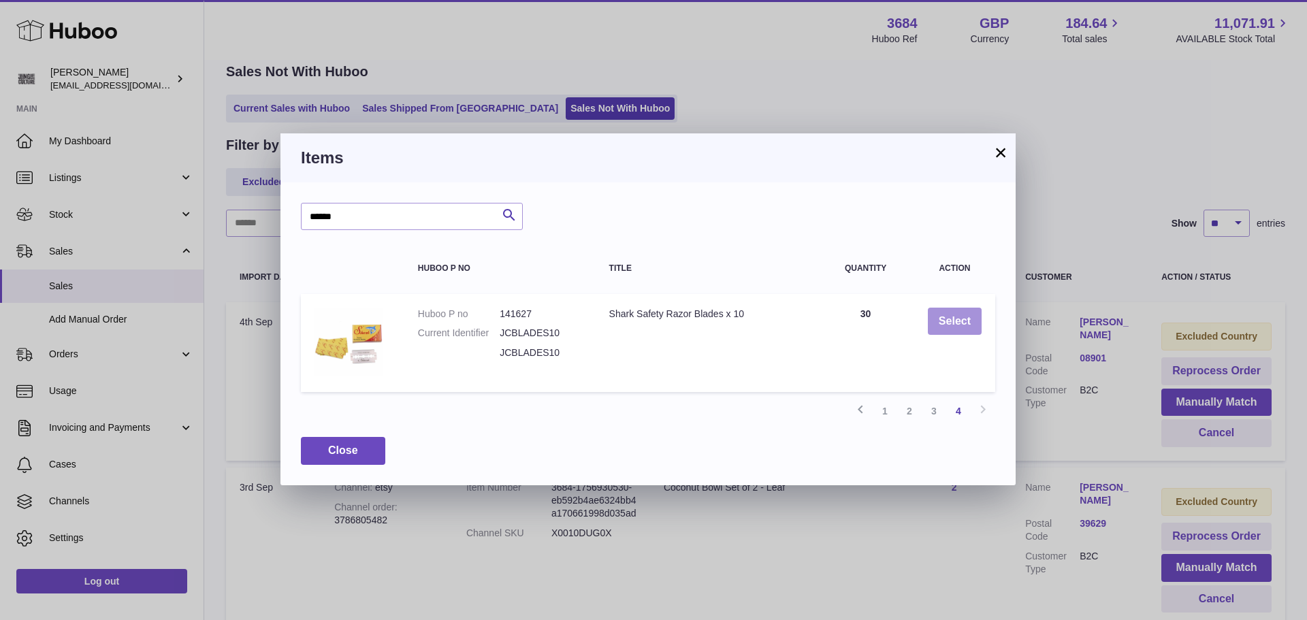
click at [963, 328] on button "Select" at bounding box center [955, 322] width 54 height 28
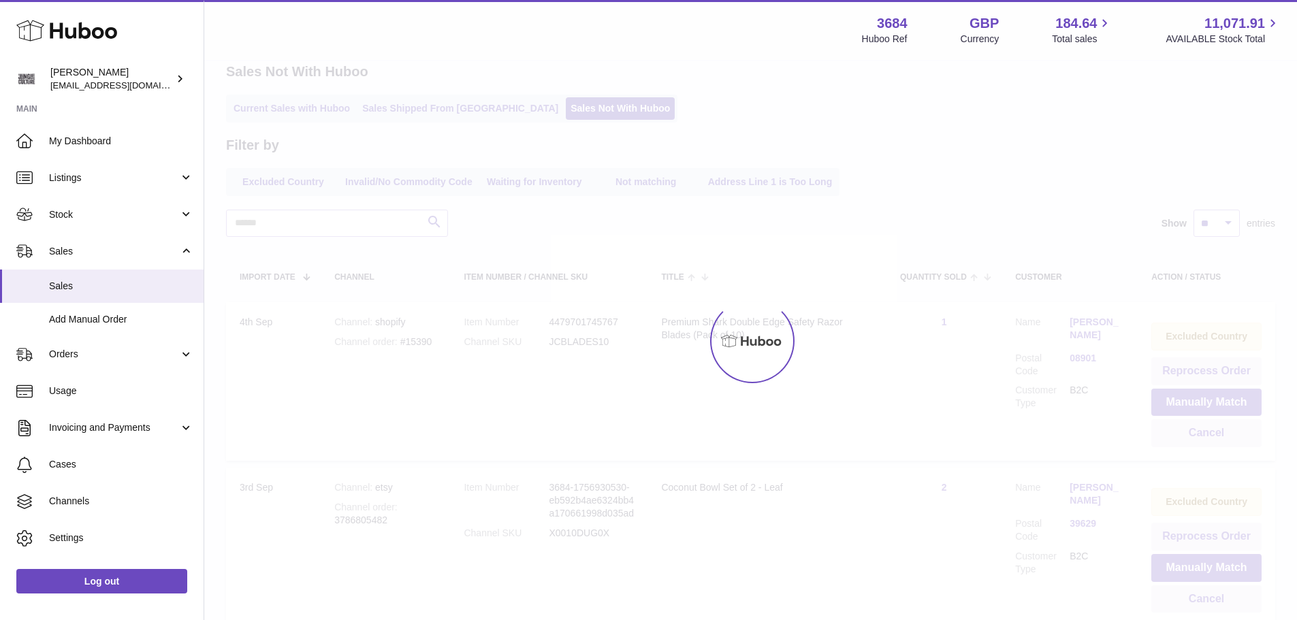
scroll to position [16, 0]
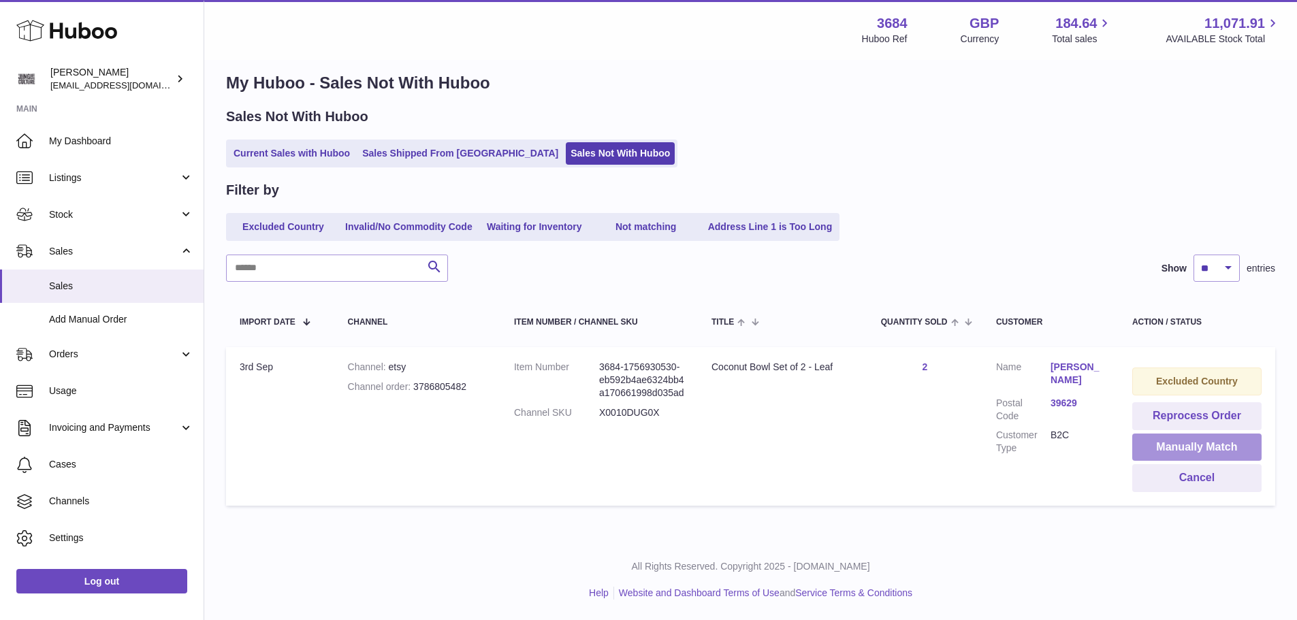
click at [1207, 445] on button "Manually Match" at bounding box center [1196, 448] width 129 height 28
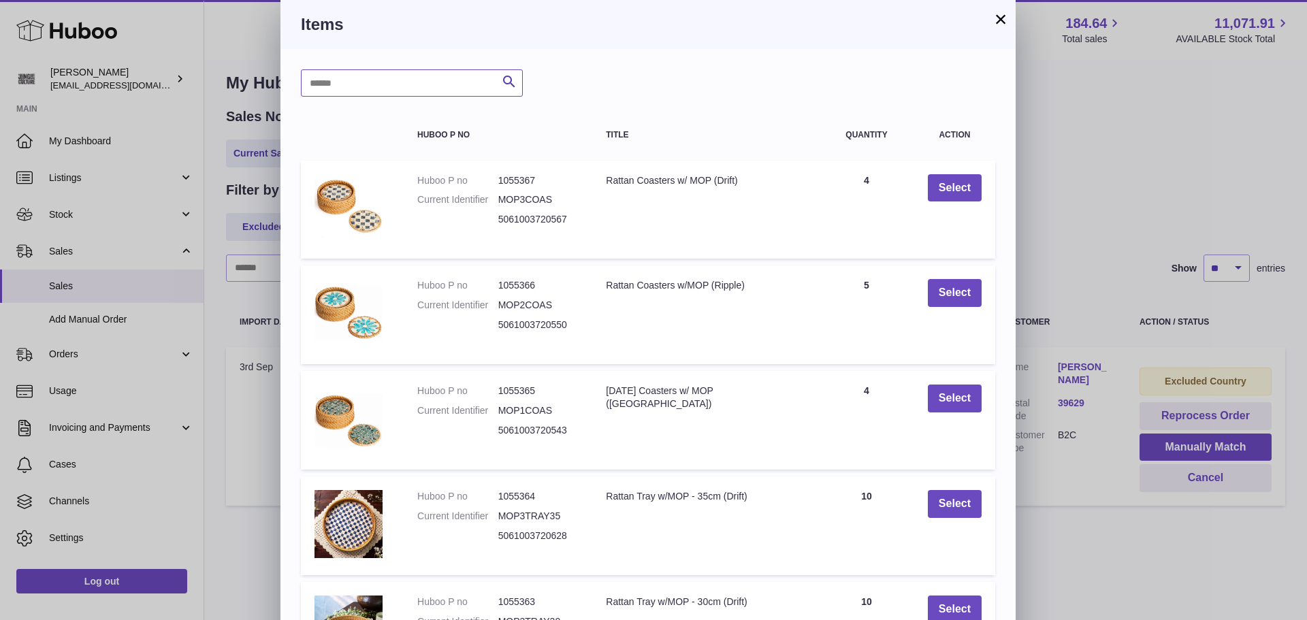
click at [365, 88] on input "text" at bounding box center [412, 82] width 222 height 27
type input "****"
click at [515, 82] on icon "submit" at bounding box center [509, 82] width 16 height 17
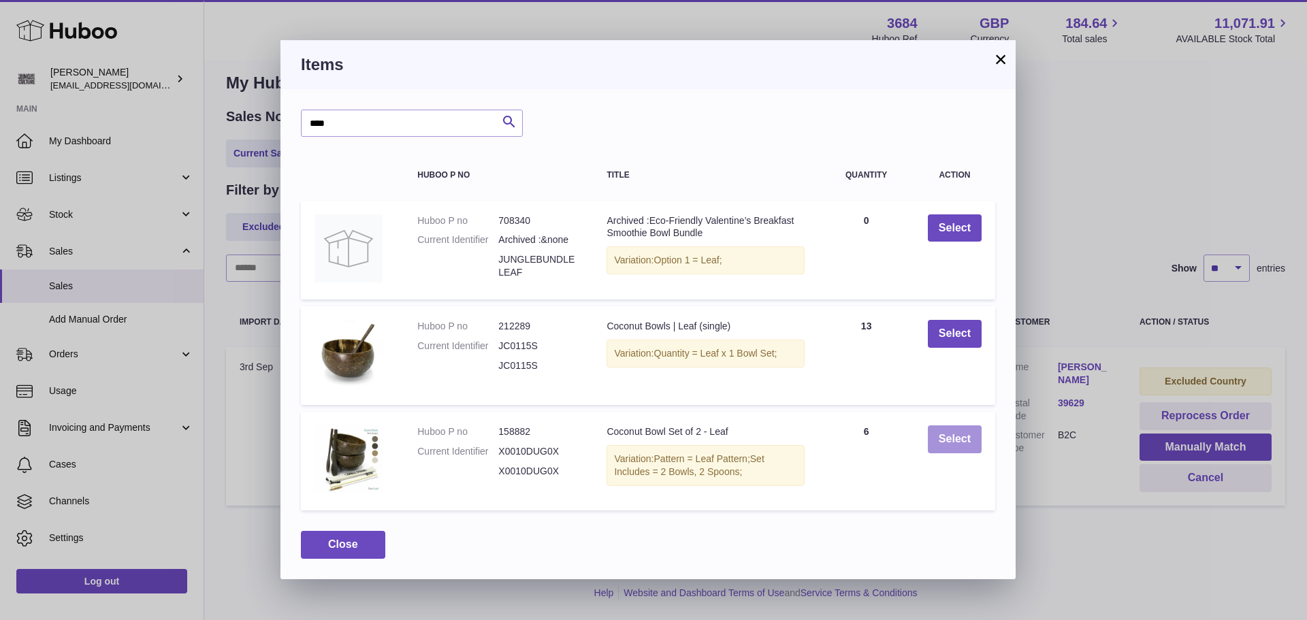
click at [950, 437] on button "Select" at bounding box center [955, 439] width 54 height 28
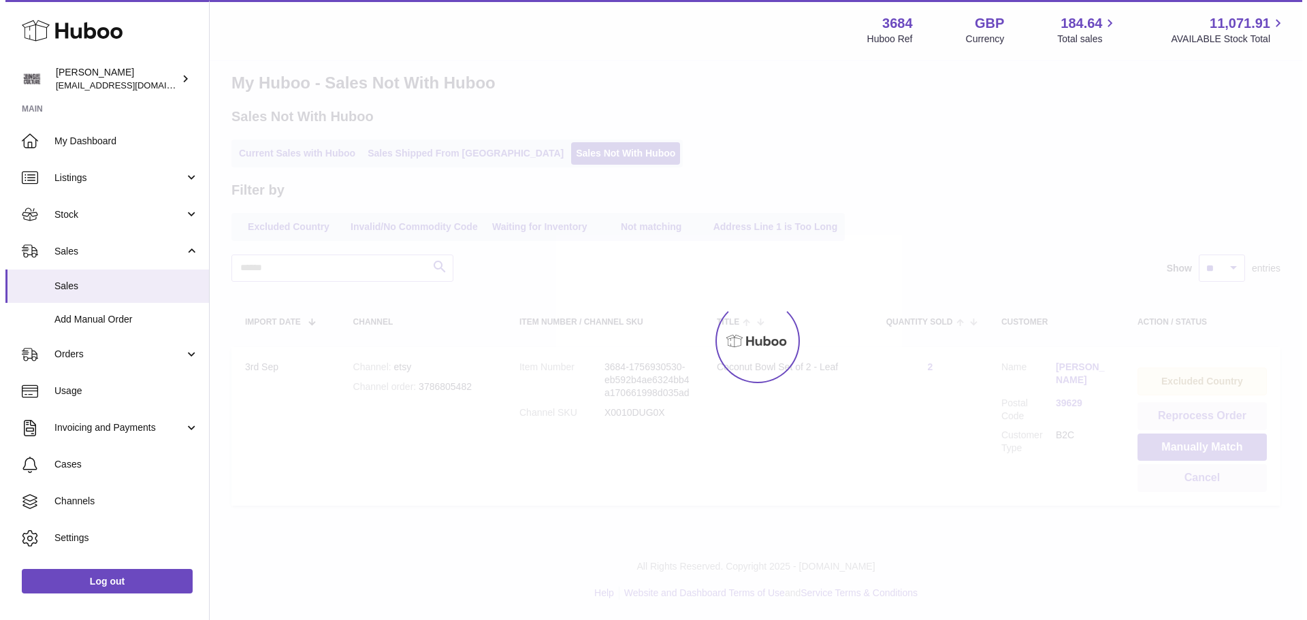
scroll to position [0, 0]
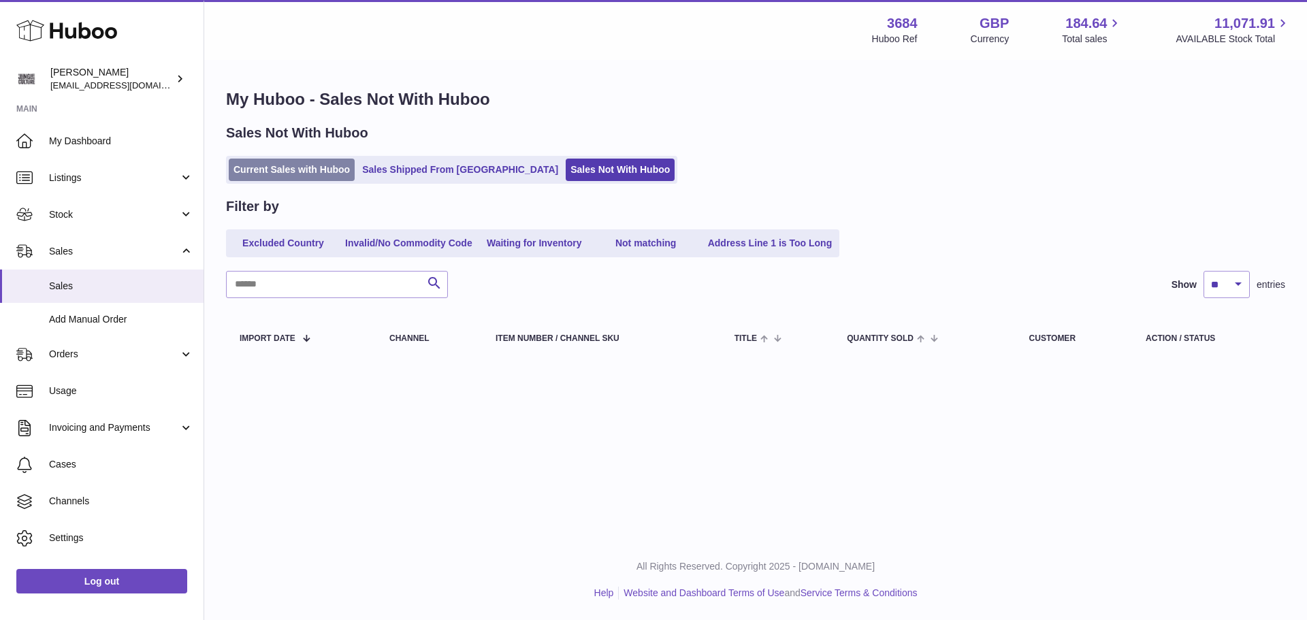
click at [270, 167] on link "Current Sales with Huboo" at bounding box center [292, 170] width 126 height 22
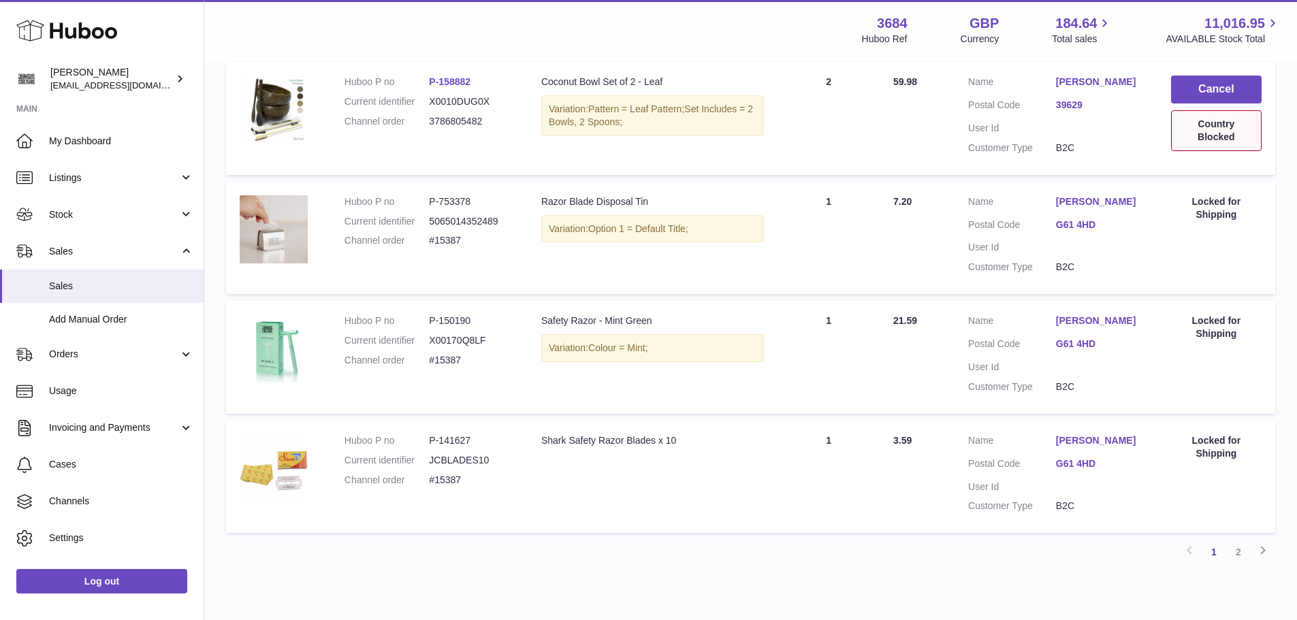
scroll to position [1021, 0]
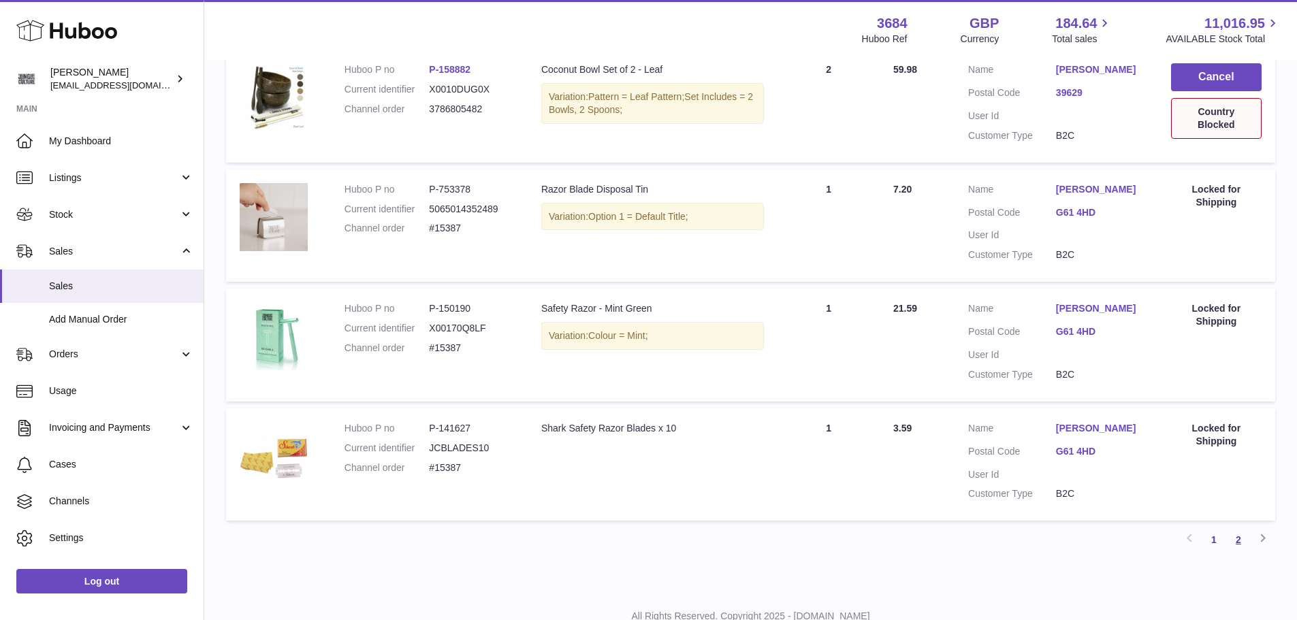
click at [1240, 538] on link "2" at bounding box center [1238, 540] width 25 height 25
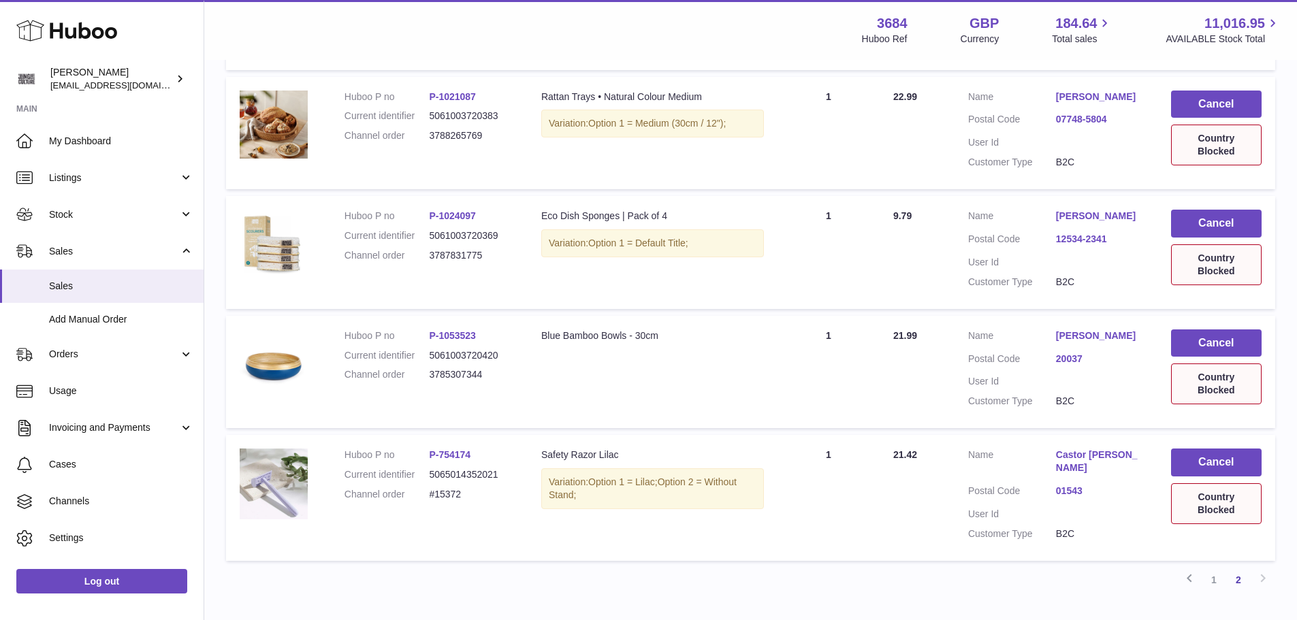
scroll to position [538, 0]
